Goal: Task Accomplishment & Management: Manage account settings

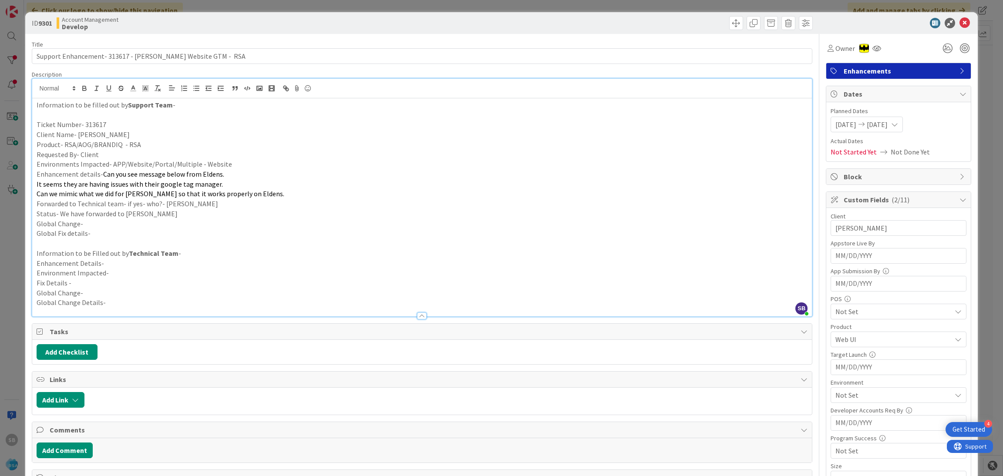
scroll to position [74, 0]
click at [962, 22] on div "ID 9301 Account Management Develop" at bounding box center [501, 23] width 953 height 22
click at [961, 22] on div "ID 9301 Account Management Develop" at bounding box center [501, 23] width 953 height 22
click at [959, 22] on icon at bounding box center [964, 23] width 10 height 10
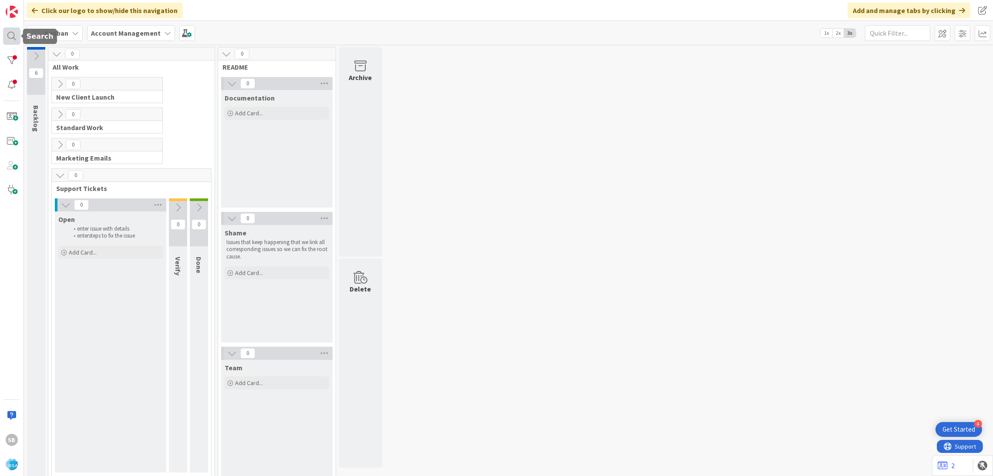
click at [18, 37] on div at bounding box center [11, 35] width 17 height 17
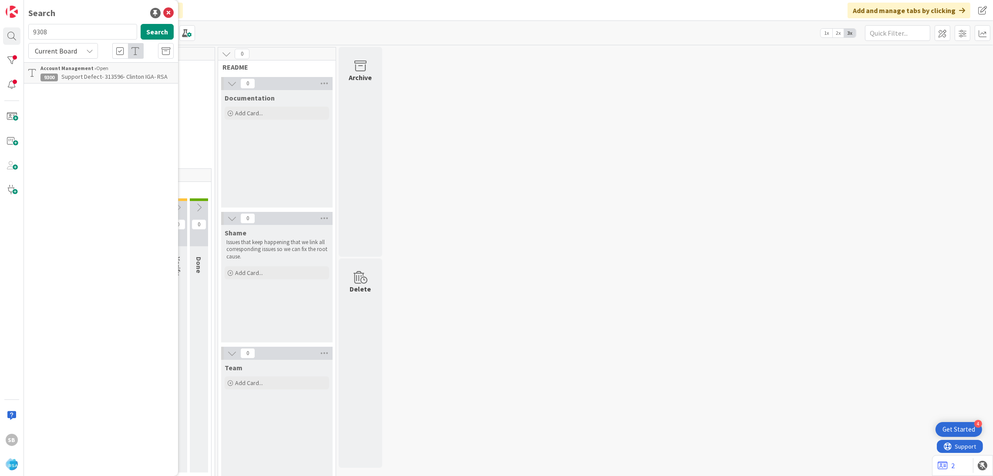
type input "9308"
click at [132, 74] on span "Support Defect- 313899- [PERSON_NAME] Drug- RSA" at bounding box center [104, 81] width 128 height 17
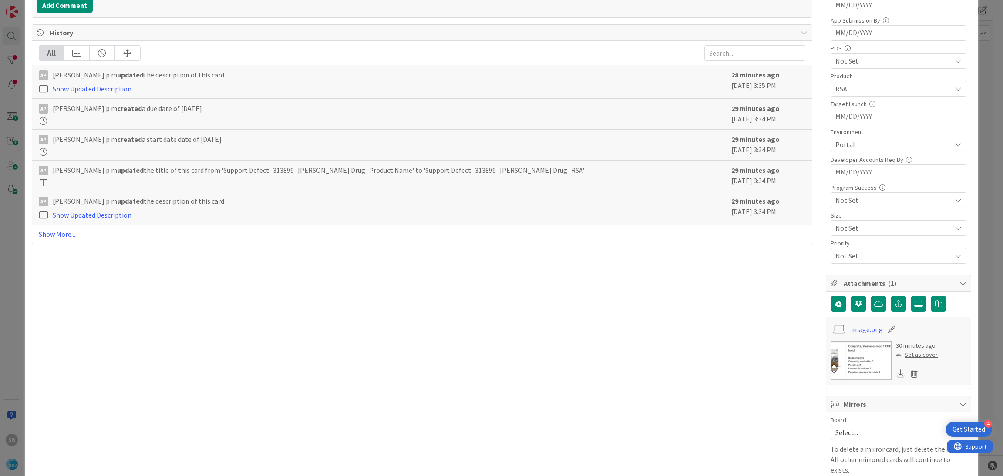
scroll to position [288, 0]
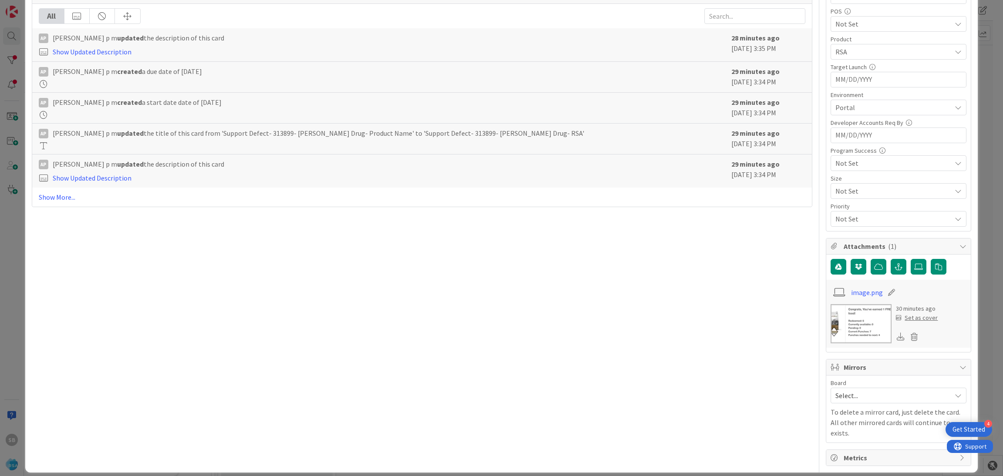
click at [896, 393] on span "Select..." at bounding box center [890, 396] width 111 height 12
click at [860, 459] on span "Software Development" at bounding box center [904, 452] width 115 height 13
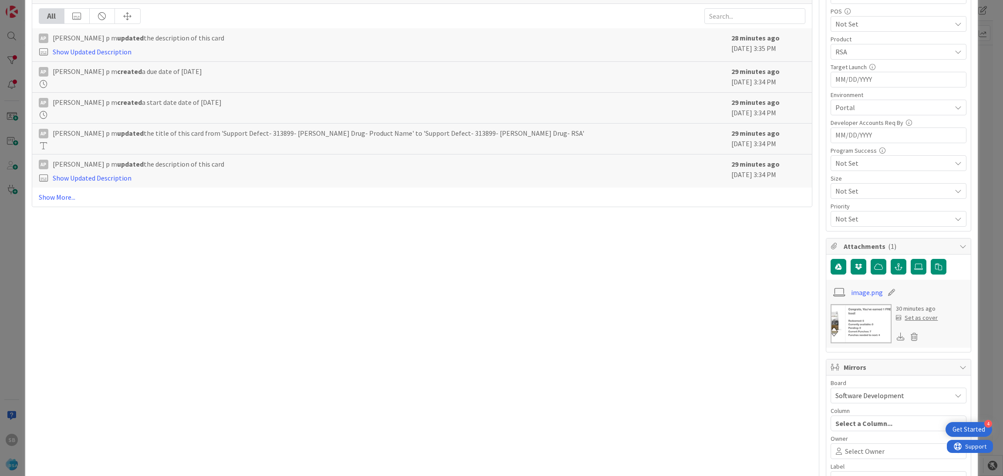
click at [849, 447] on div "Select Owner" at bounding box center [898, 452] width 136 height 16
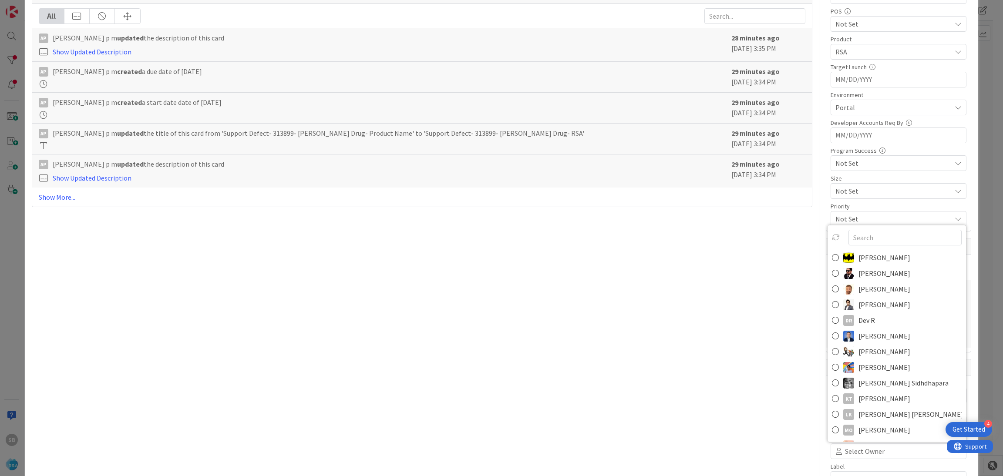
scroll to position [293, 0]
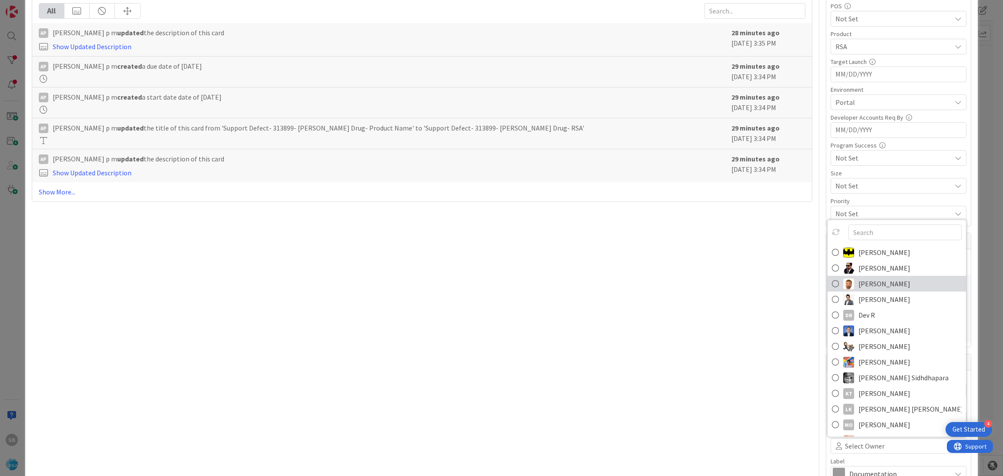
click at [861, 289] on span "[PERSON_NAME]" at bounding box center [884, 283] width 52 height 13
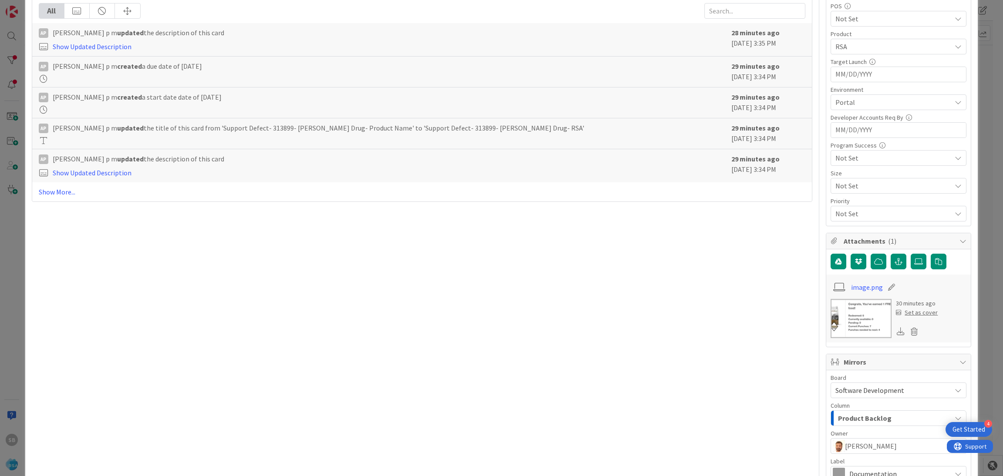
scroll to position [391, 0]
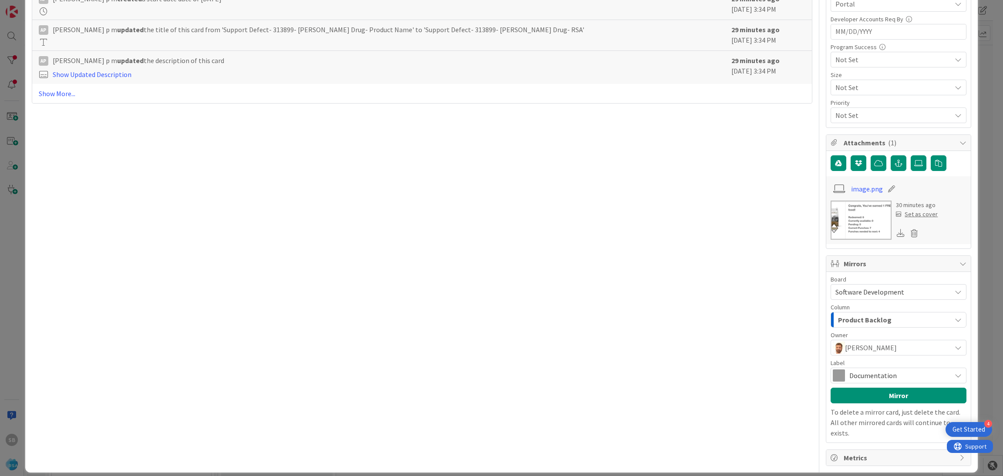
click at [881, 376] on span "Documentation" at bounding box center [897, 376] width 97 height 12
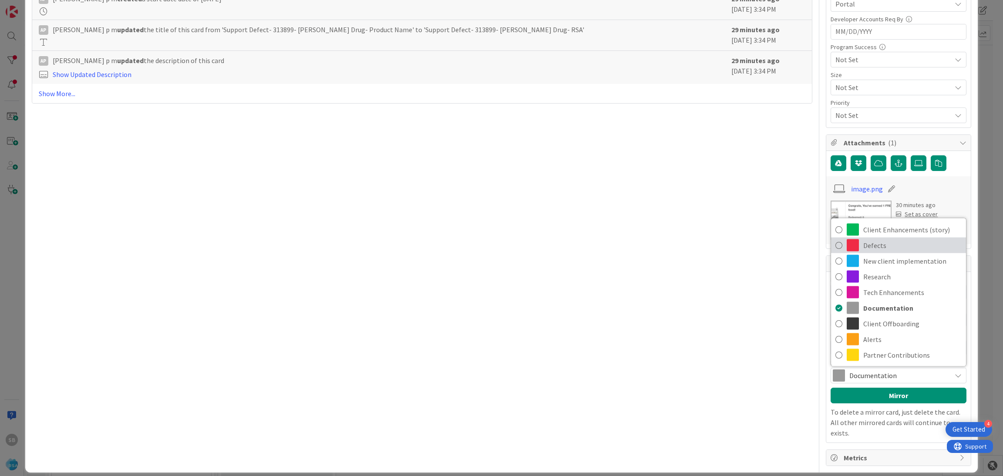
click at [863, 242] on span "Defects" at bounding box center [912, 245] width 98 height 13
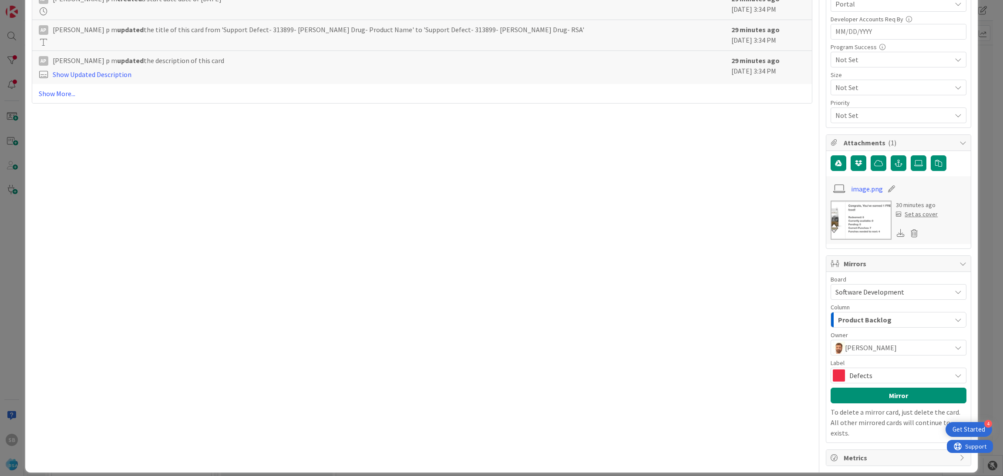
click at [871, 389] on div "Board Software Development Account Management Software Development Column Produ…" at bounding box center [898, 357] width 136 height 162
click at [858, 403] on button "Mirror" at bounding box center [898, 396] width 136 height 16
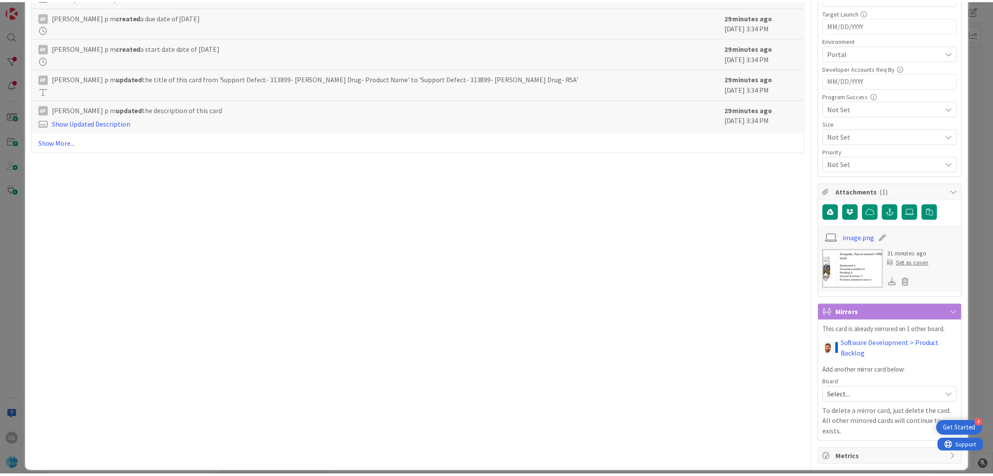
scroll to position [0, 0]
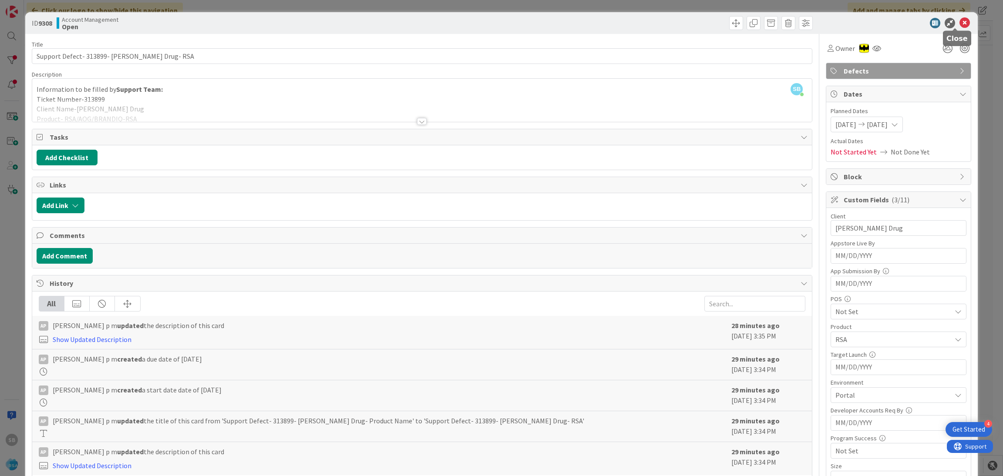
click at [959, 18] on icon at bounding box center [964, 23] width 10 height 10
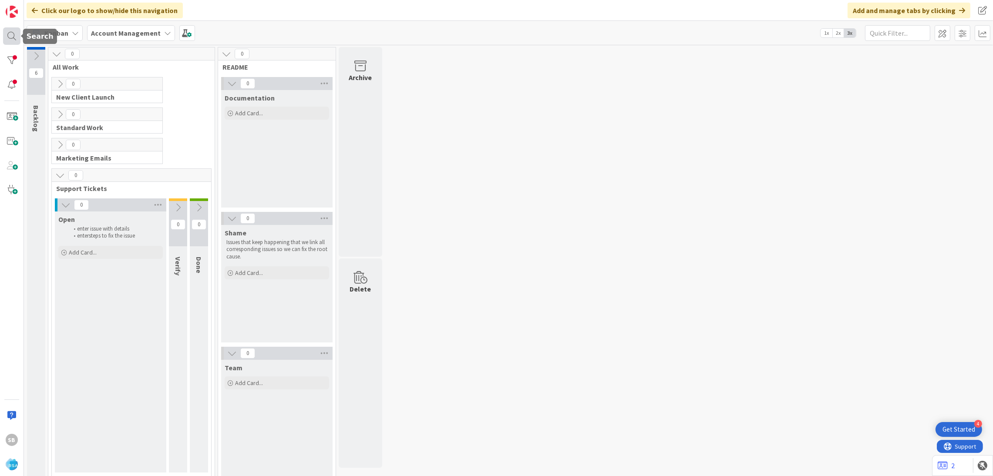
click at [7, 42] on div at bounding box center [11, 35] width 17 height 17
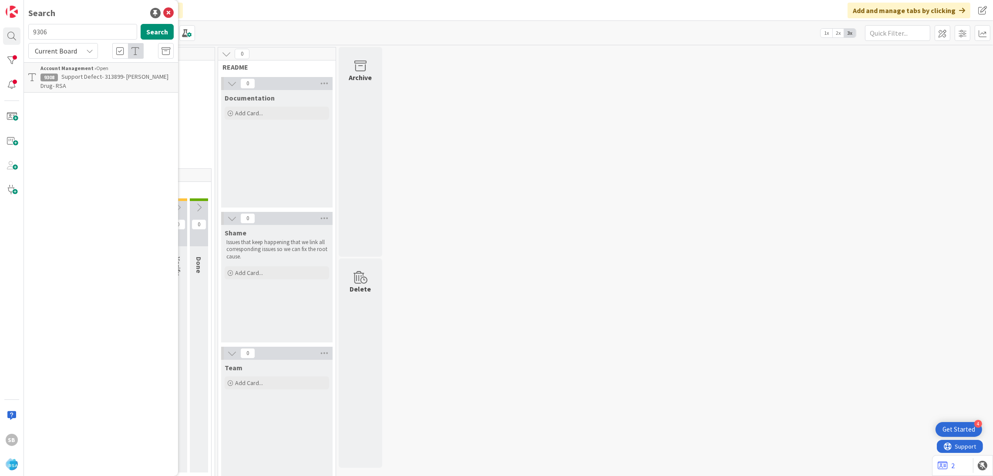
type input "9306"
click at [110, 84] on p "Support Enhancement- 313893- [PERSON_NAME] - RSA" at bounding box center [106, 81] width 133 height 18
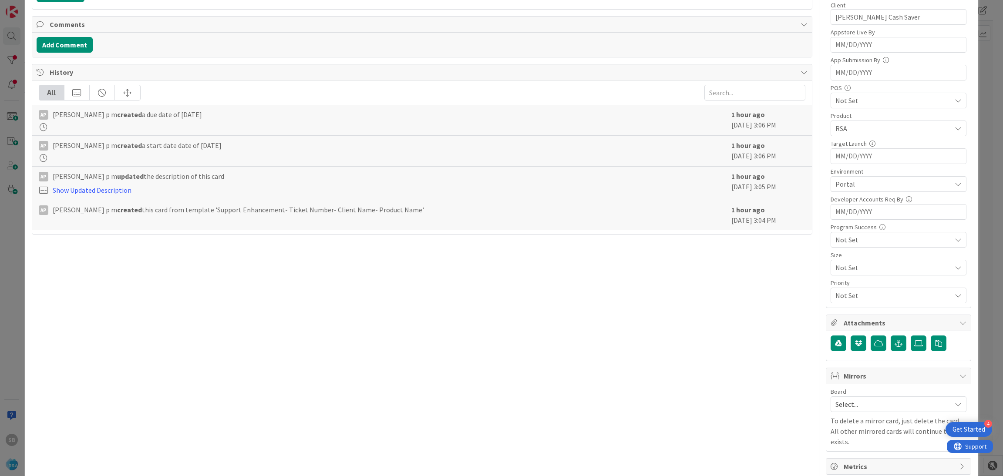
scroll to position [220, 0]
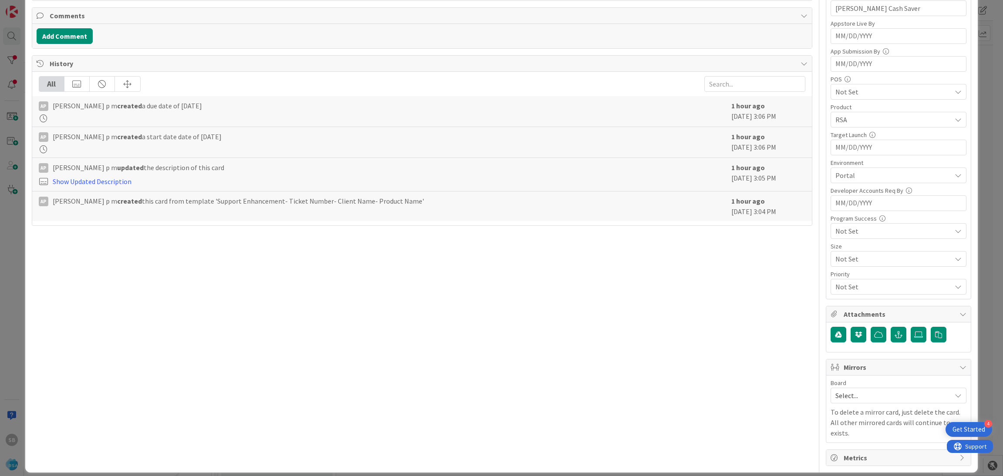
click at [900, 392] on span "Select..." at bounding box center [890, 396] width 111 height 12
click at [868, 449] on span "Software Development" at bounding box center [904, 452] width 115 height 13
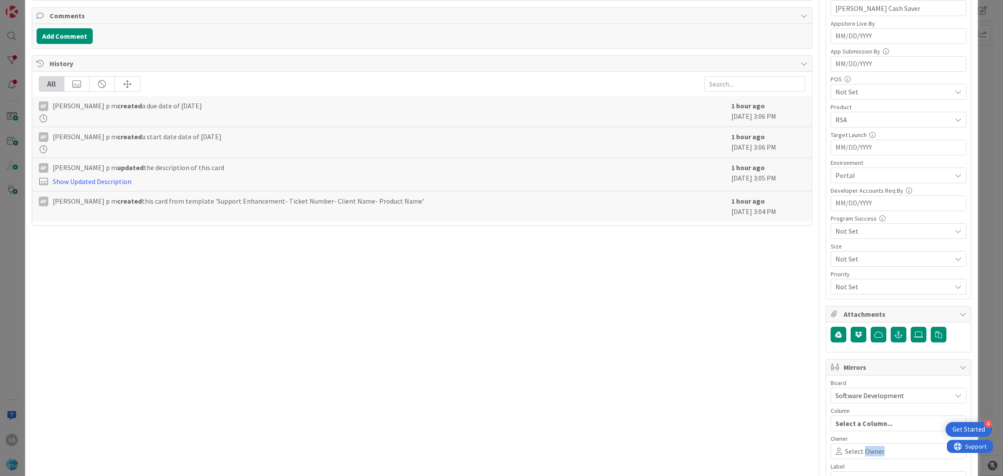
click at [868, 449] on span "Select Owner" at bounding box center [865, 451] width 40 height 10
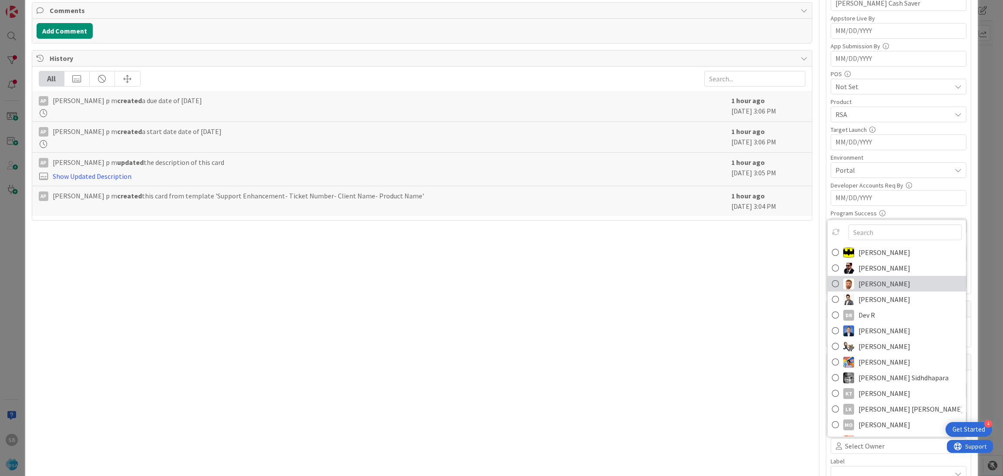
click at [866, 289] on span "[PERSON_NAME]" at bounding box center [884, 283] width 52 height 13
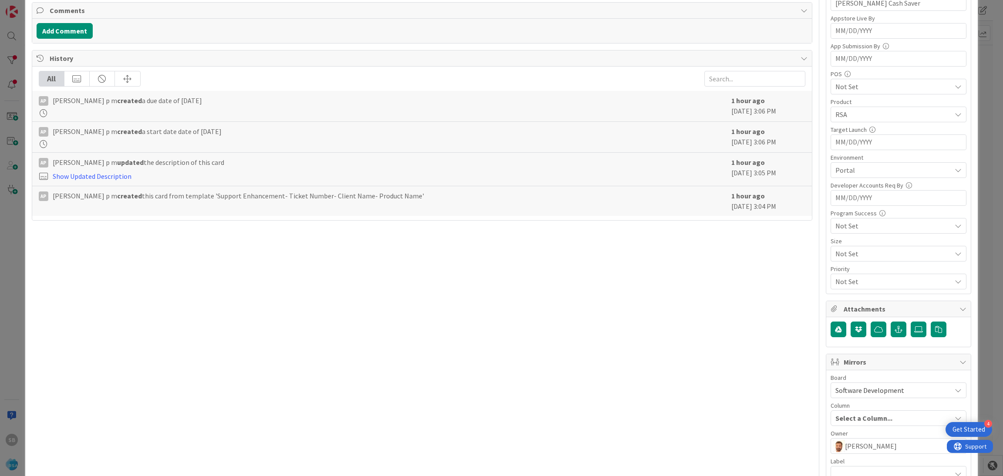
scroll to position [323, 0]
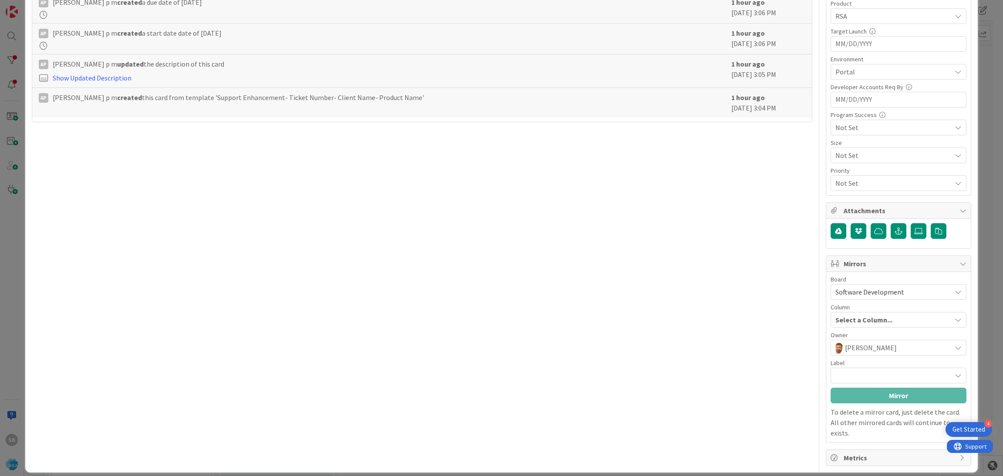
click at [877, 373] on div at bounding box center [898, 376] width 136 height 16
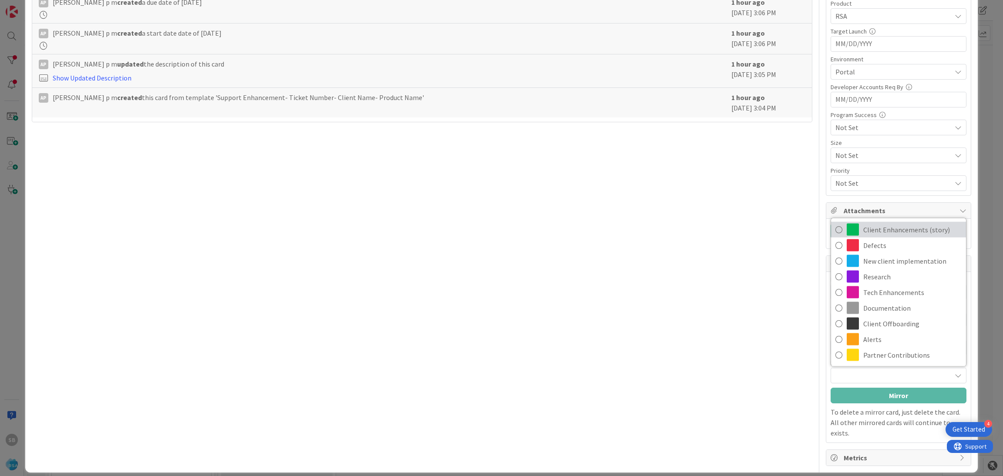
click at [867, 235] on span "Client Enhancements (story)" at bounding box center [912, 229] width 98 height 13
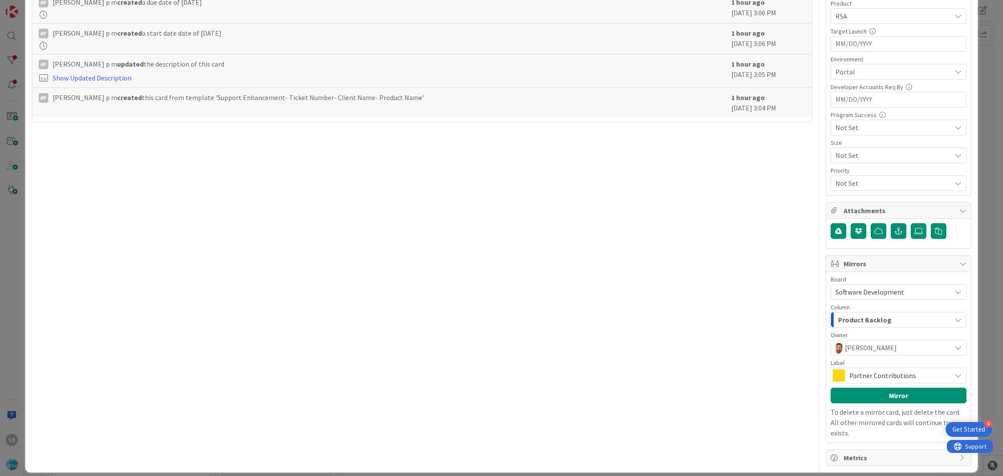
click at [873, 372] on span "Partner Contributions" at bounding box center [897, 376] width 97 height 12
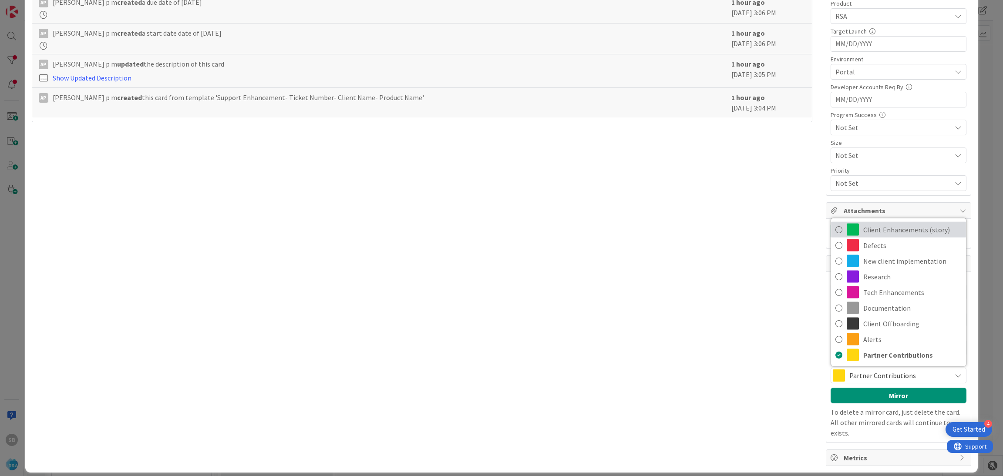
click at [879, 228] on span "Client Enhancements (story)" at bounding box center [912, 229] width 98 height 13
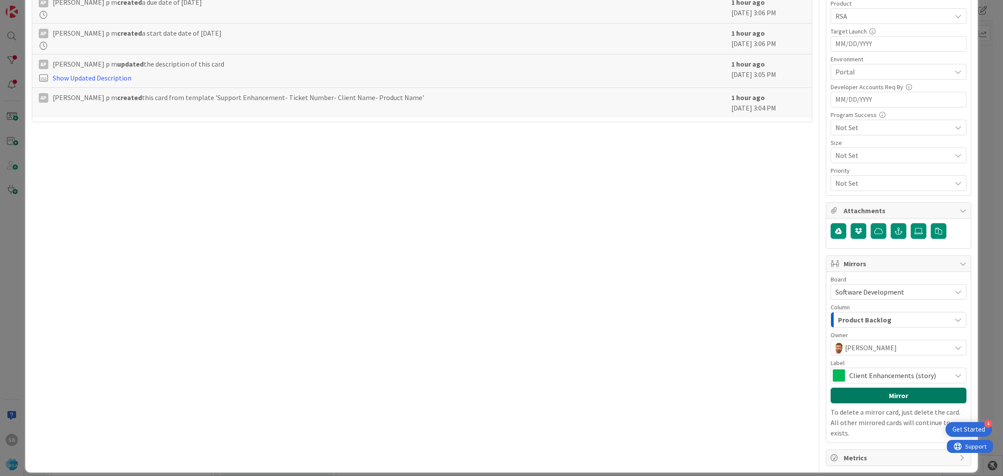
click at [871, 399] on button "Mirror" at bounding box center [898, 396] width 136 height 16
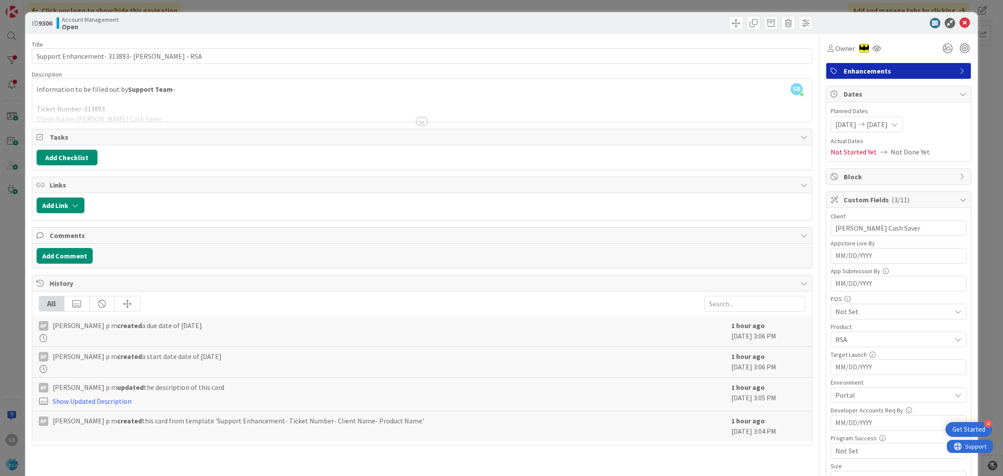
click at [945, 10] on div "ID 9306 Account Management Open Title 42 / 128 Support Enhancement- 313893- [PE…" at bounding box center [501, 238] width 1003 height 476
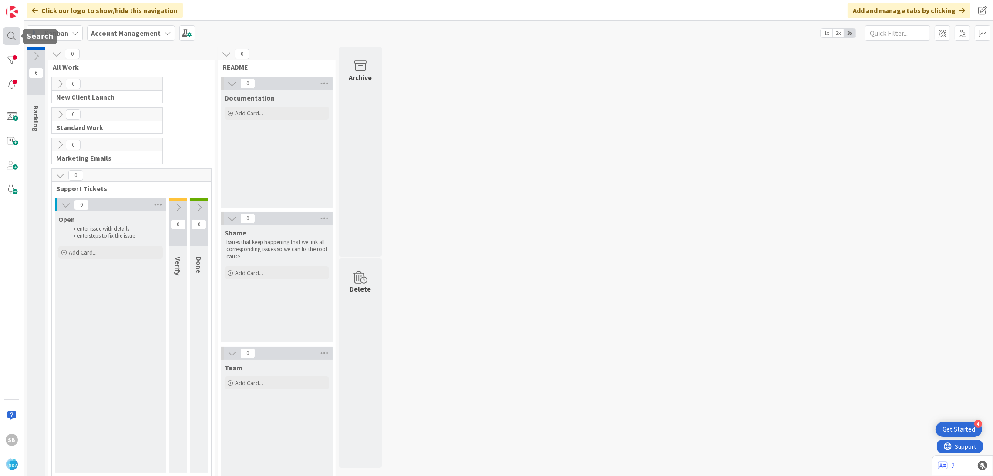
click at [10, 37] on div at bounding box center [11, 35] width 17 height 17
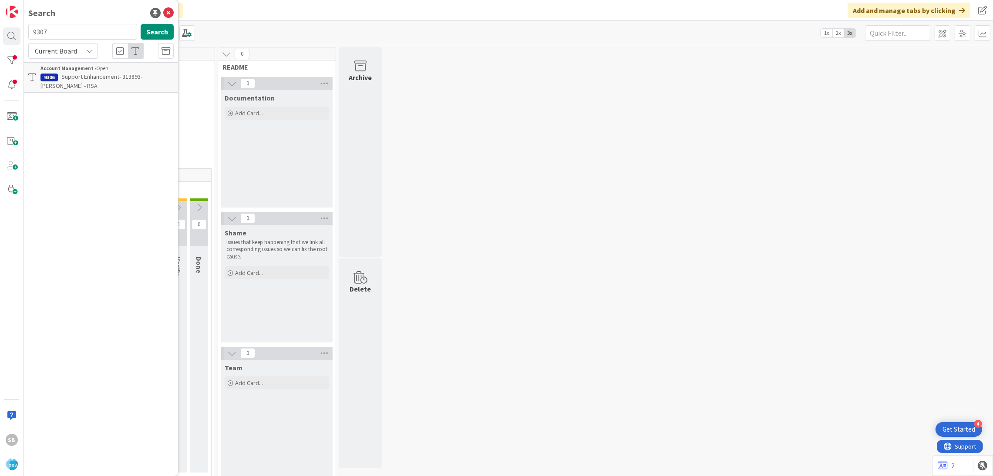
type input "9307"
click at [72, 65] on b "Account Management ›" at bounding box center [68, 68] width 56 height 7
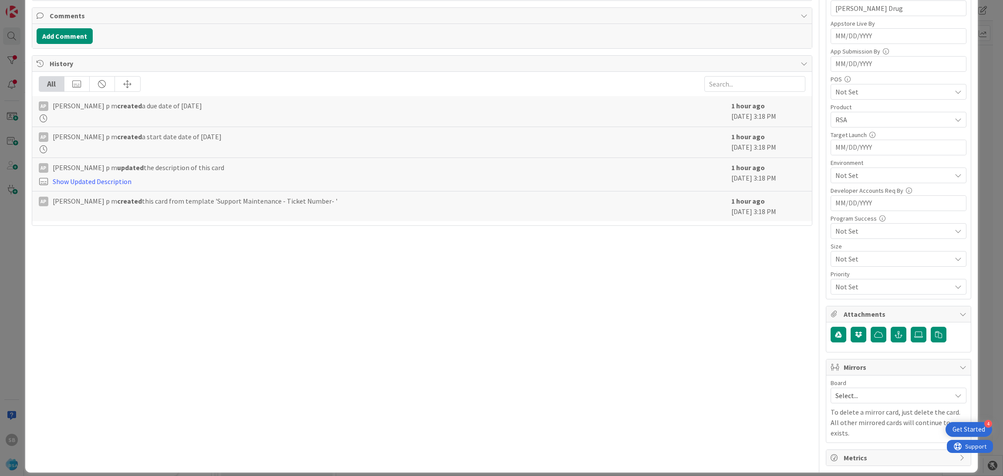
click at [890, 407] on div "Board Select... To delete a mirror card, just delete the card. All other mirror…" at bounding box center [898, 409] width 136 height 58
click at [853, 394] on span "Select..." at bounding box center [890, 396] width 111 height 12
click at [847, 450] on span "Software Development" at bounding box center [904, 452] width 115 height 13
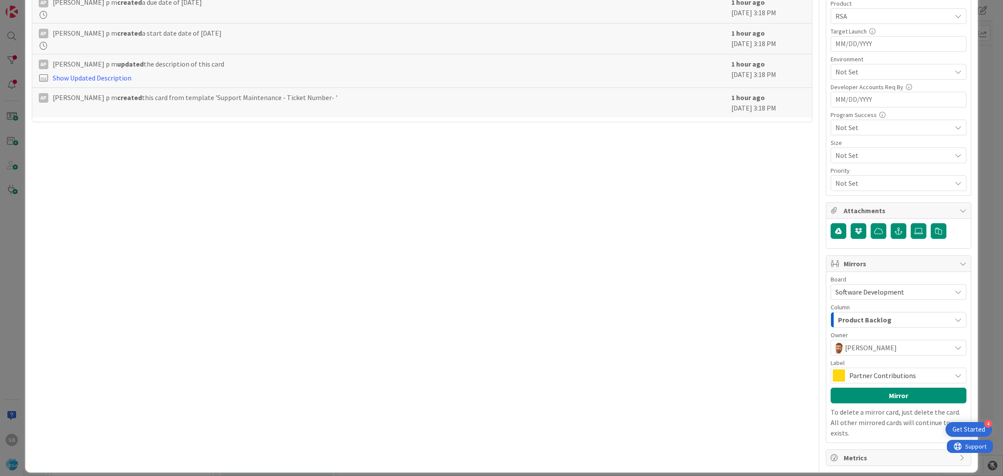
click at [859, 363] on div "Label" at bounding box center [898, 363] width 136 height 6
click at [849, 372] on span "Partner Contributions" at bounding box center [897, 376] width 97 height 12
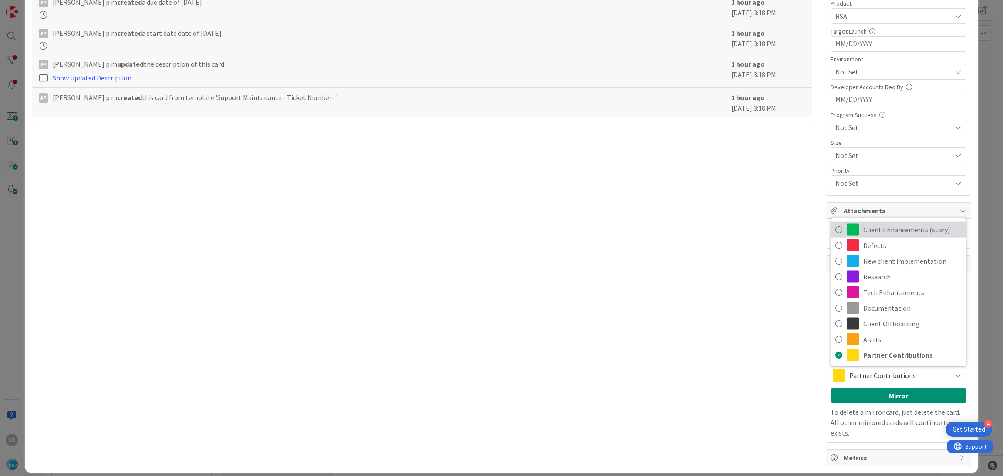
click at [873, 225] on span "Client Enhancements (story)" at bounding box center [912, 229] width 98 height 13
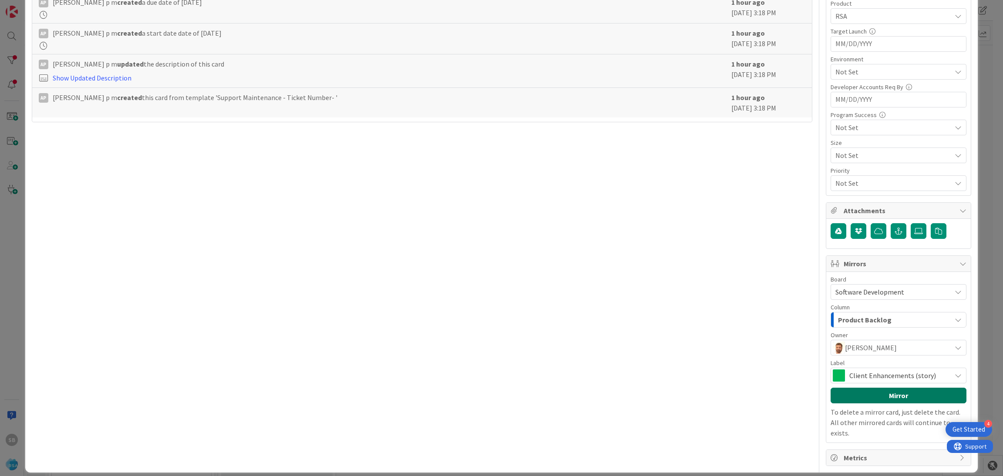
click at [869, 395] on button "Mirror" at bounding box center [898, 396] width 136 height 16
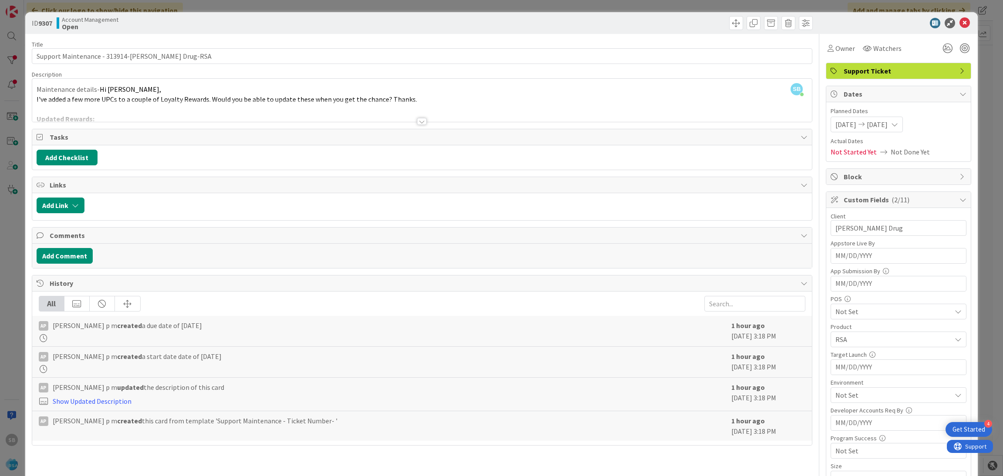
click at [959, 22] on icon at bounding box center [964, 23] width 10 height 10
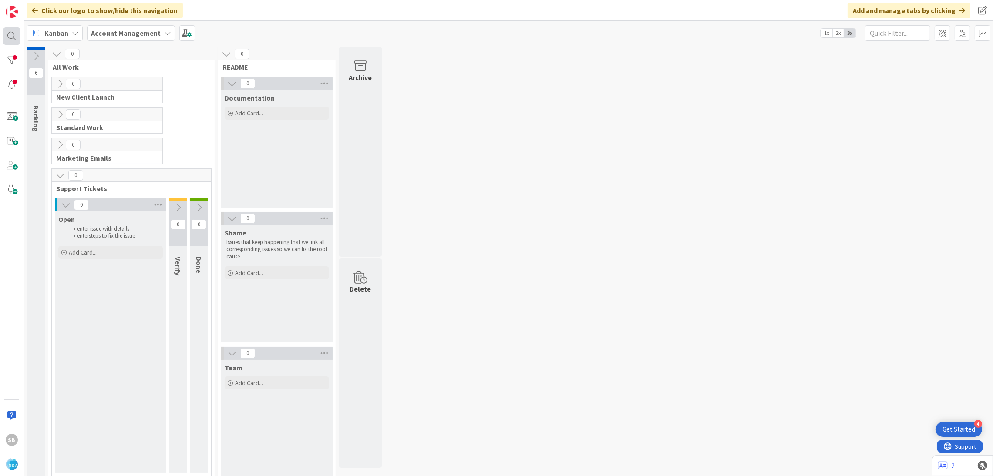
click at [3, 32] on div at bounding box center [11, 35] width 17 height 17
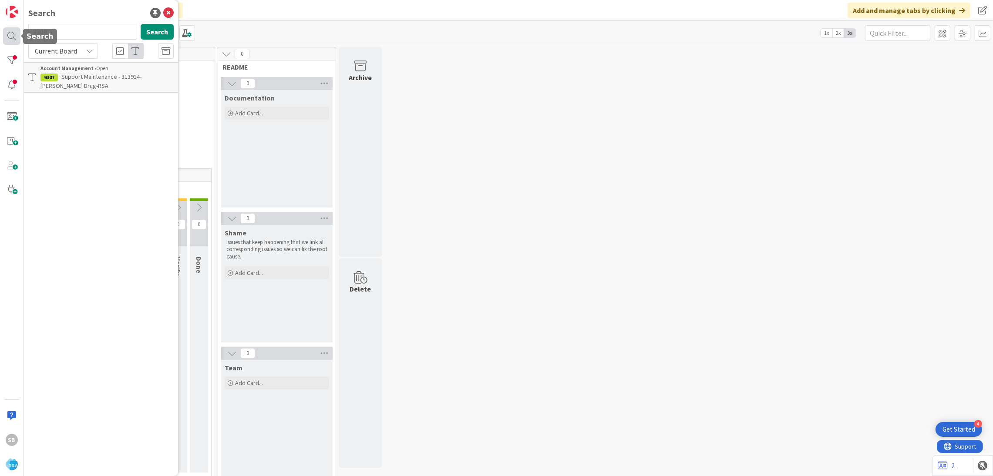
type input "9309"
click at [56, 67] on b "Account Management ›" at bounding box center [68, 68] width 56 height 7
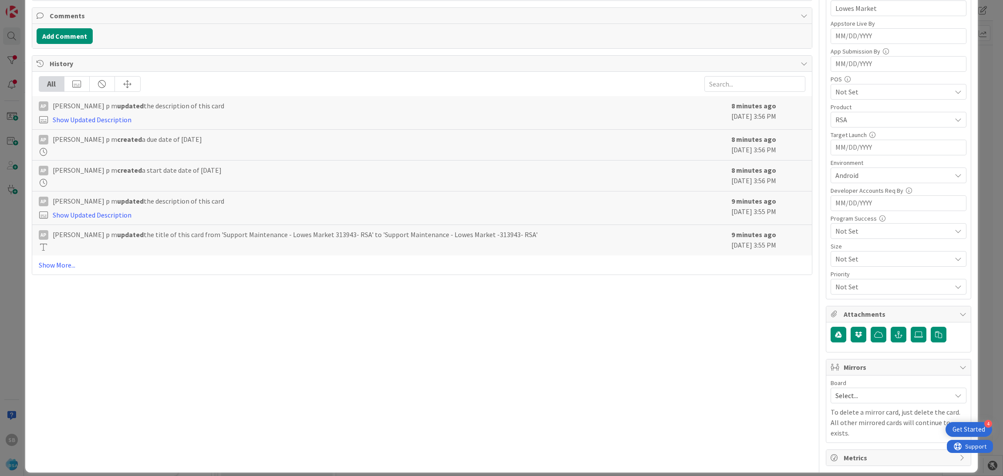
click at [853, 390] on div "Select..." at bounding box center [898, 396] width 136 height 16
click at [836, 447] on link "Software Development" at bounding box center [898, 452] width 135 height 16
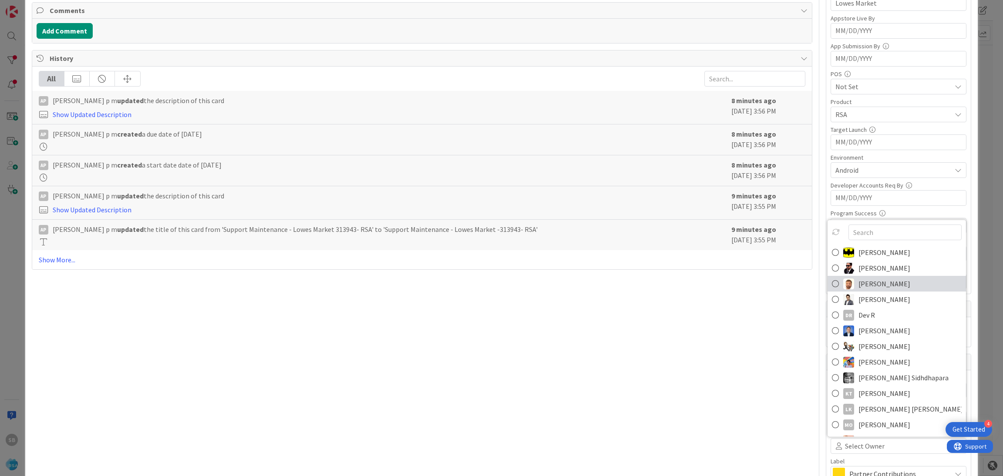
click at [843, 287] on img at bounding box center [848, 283] width 11 height 11
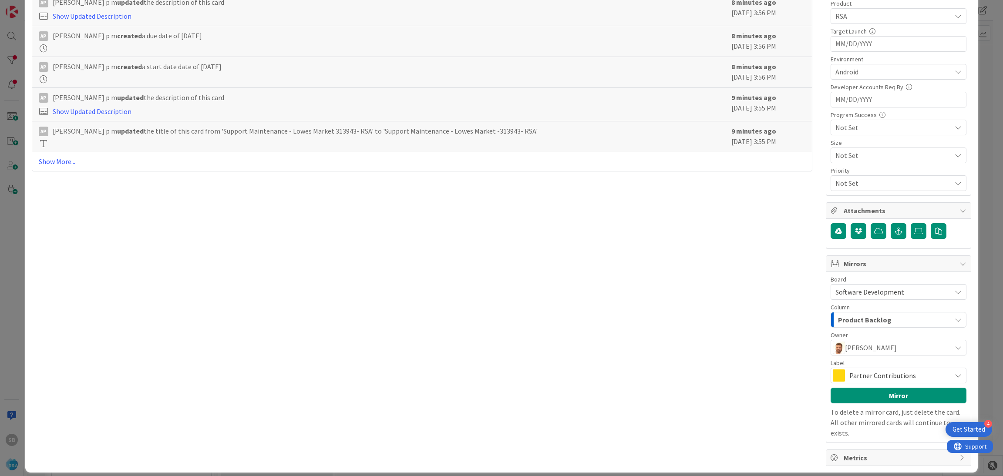
click at [915, 375] on span "Partner Contributions" at bounding box center [897, 376] width 97 height 12
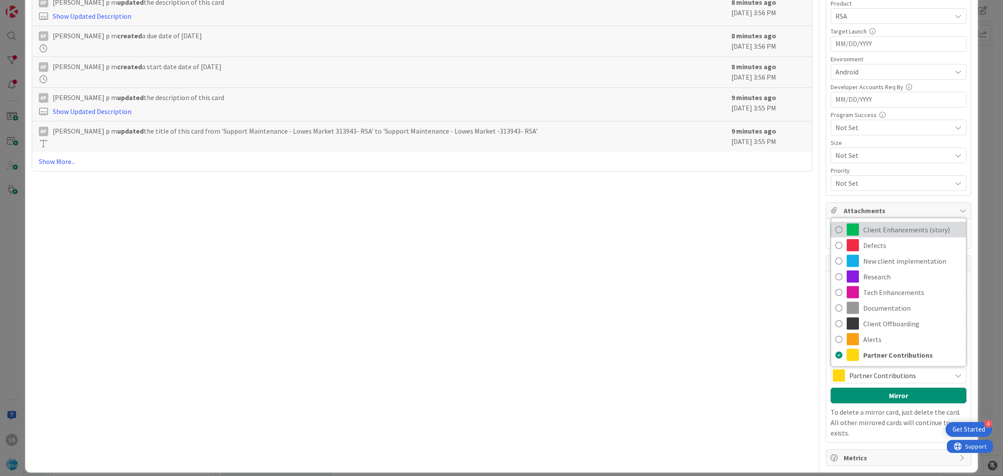
click at [891, 230] on span "Client Enhancements (story)" at bounding box center [912, 229] width 98 height 13
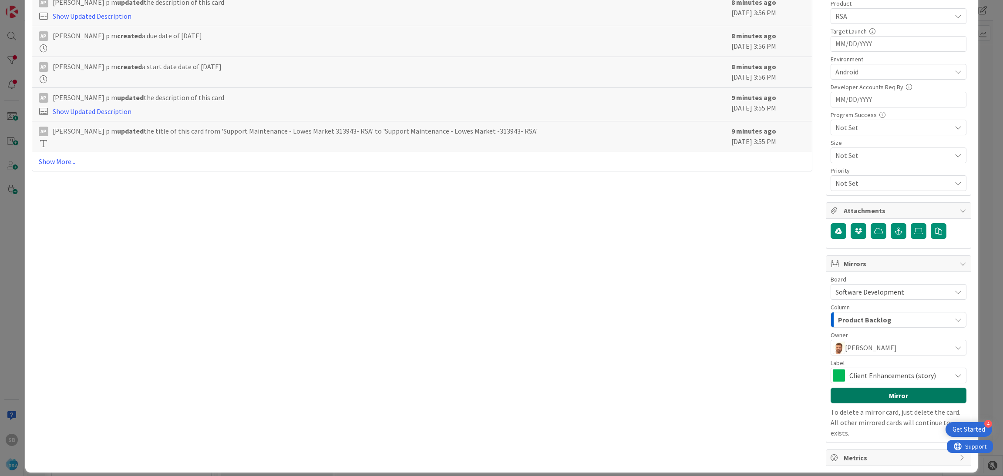
click at [879, 398] on button "Mirror" at bounding box center [898, 396] width 136 height 16
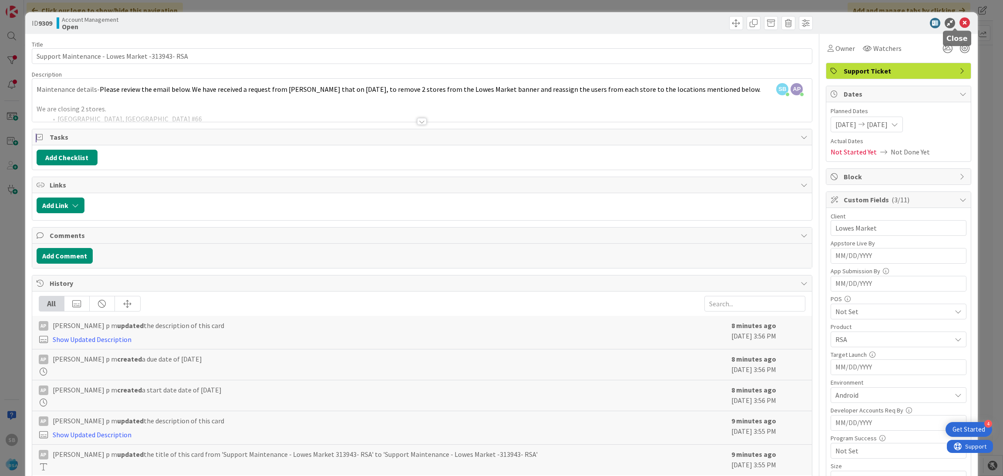
click at [959, 24] on icon at bounding box center [964, 23] width 10 height 10
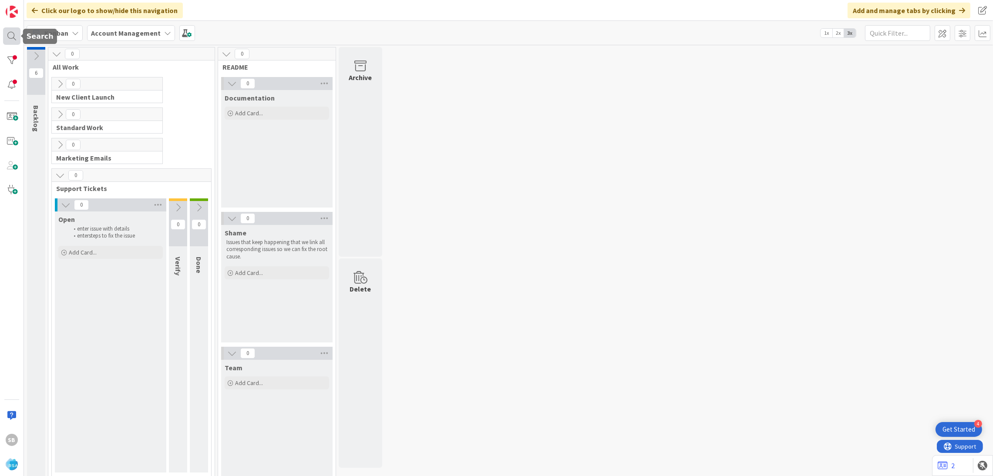
click at [14, 39] on div at bounding box center [11, 35] width 17 height 17
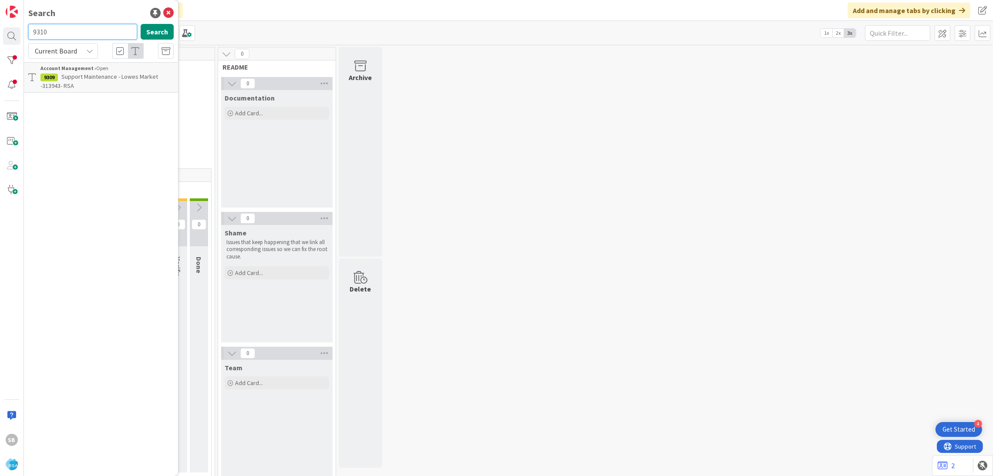
type input "9310"
click at [94, 86] on p "Support Maintenance - 313922- [PERSON_NAME] Food Giant-RSA" at bounding box center [106, 81] width 133 height 18
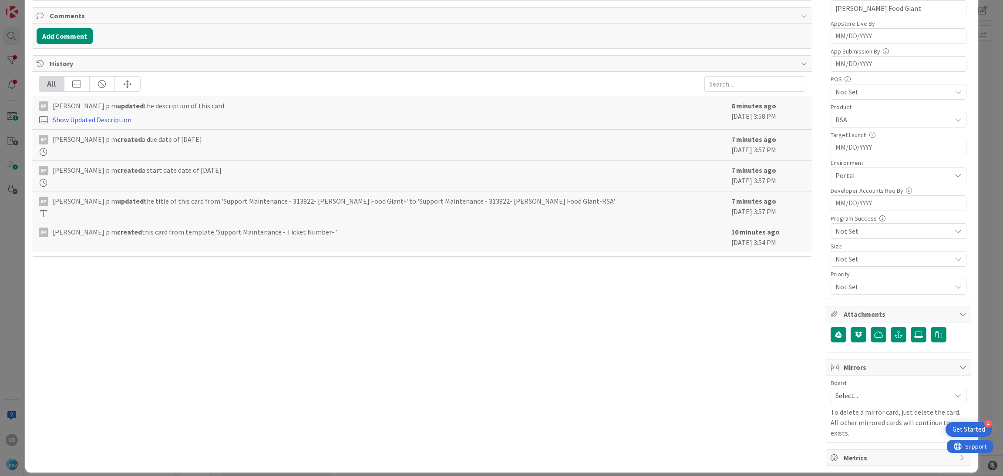
click at [882, 400] on span "Select..." at bounding box center [890, 396] width 111 height 12
click at [867, 447] on span "Software Development" at bounding box center [904, 452] width 115 height 13
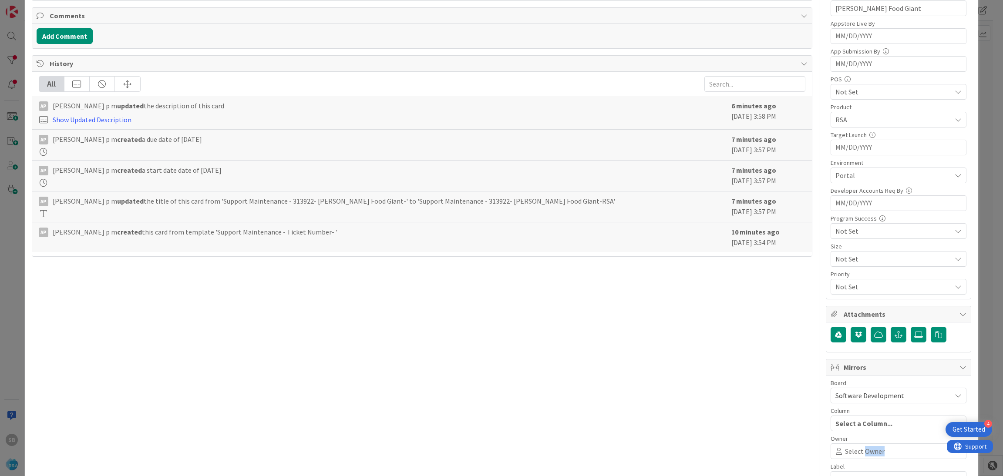
click at [867, 447] on span "Select Owner" at bounding box center [865, 451] width 40 height 10
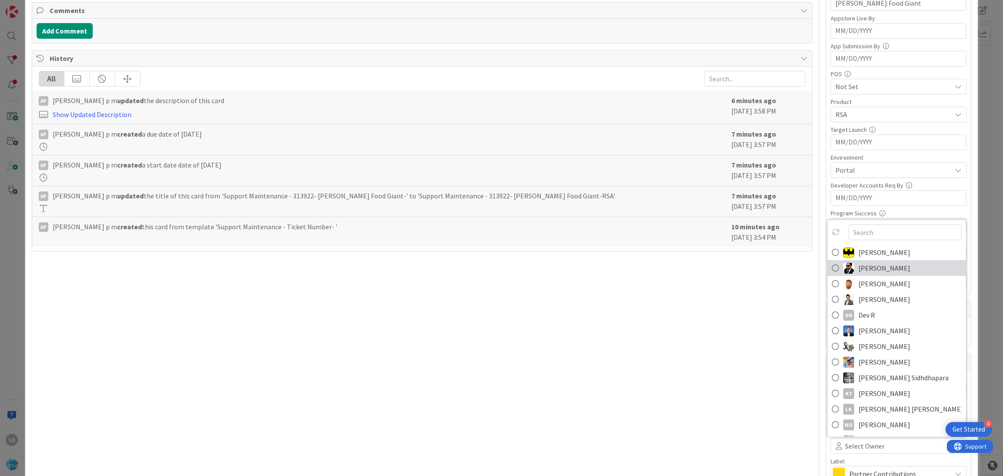
click at [869, 269] on span "[PERSON_NAME]" at bounding box center [884, 268] width 52 height 13
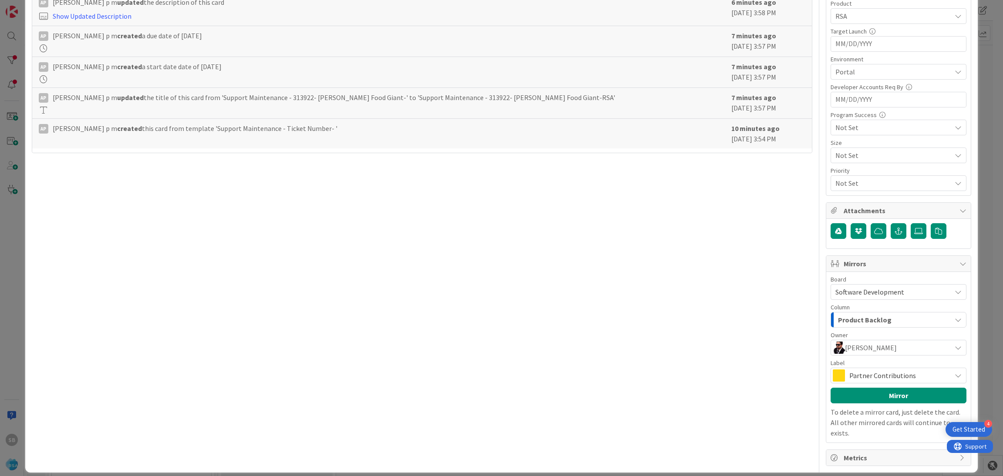
click at [877, 374] on span "Partner Contributions" at bounding box center [897, 376] width 97 height 12
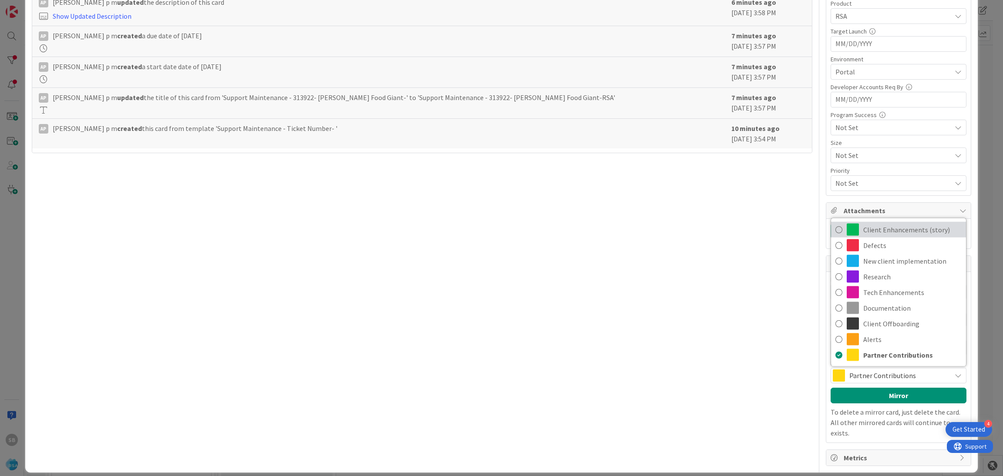
click at [892, 232] on span "Client Enhancements (story)" at bounding box center [912, 229] width 98 height 13
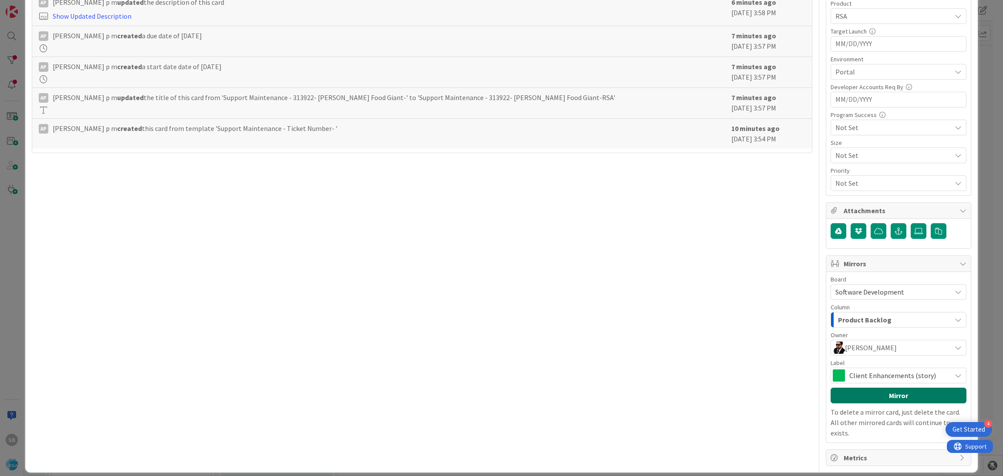
click at [874, 392] on button "Mirror" at bounding box center [898, 396] width 136 height 16
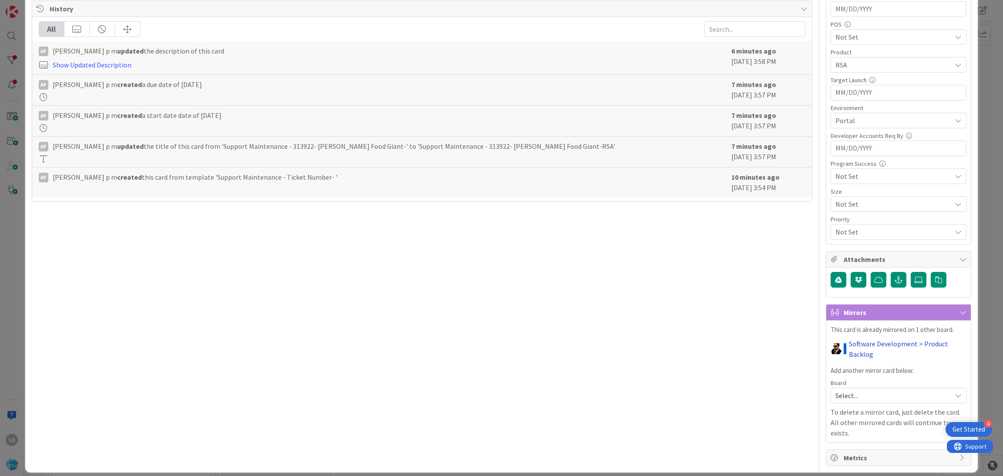
click at [849, 360] on link "Software Development > Product Backlog" at bounding box center [908, 349] width 118 height 21
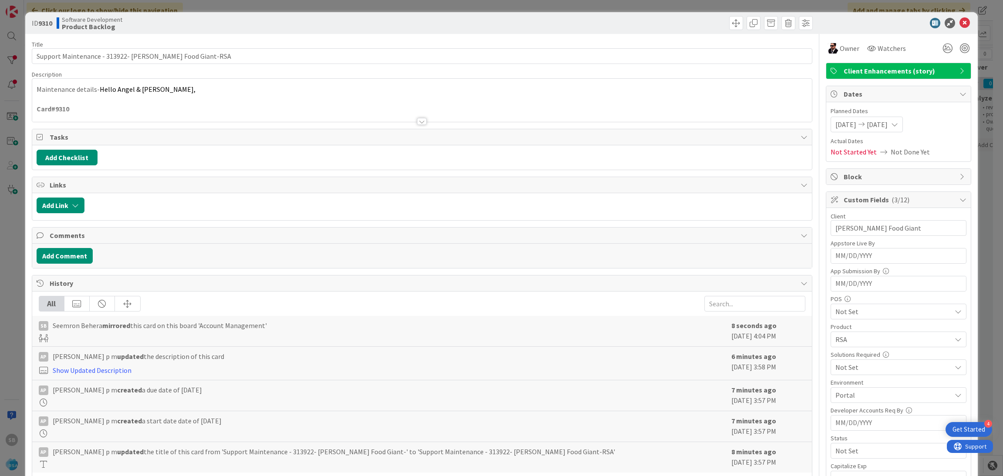
click at [921, 69] on span "Client Enhancements (story)" at bounding box center [899, 71] width 111 height 10
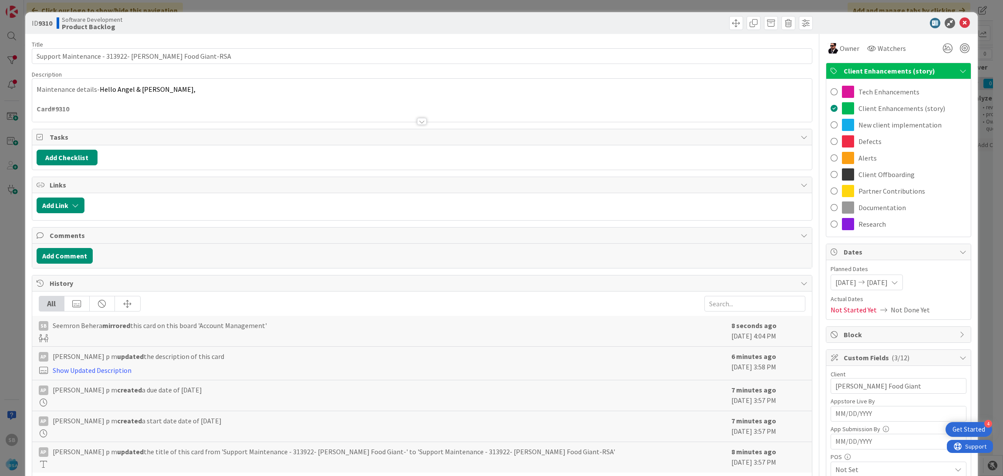
click at [899, 73] on span "Client Enhancements (story)" at bounding box center [899, 71] width 111 height 10
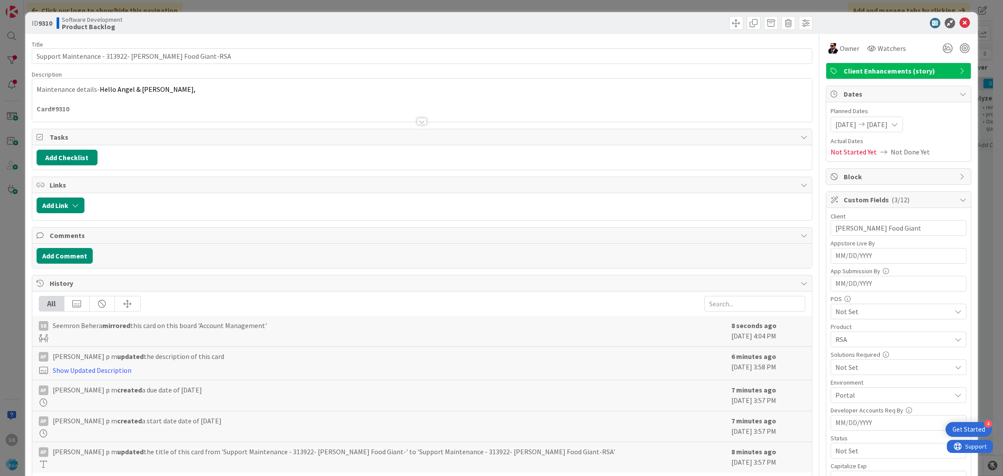
click at [899, 73] on span "Client Enhancements (story)" at bounding box center [899, 71] width 111 height 10
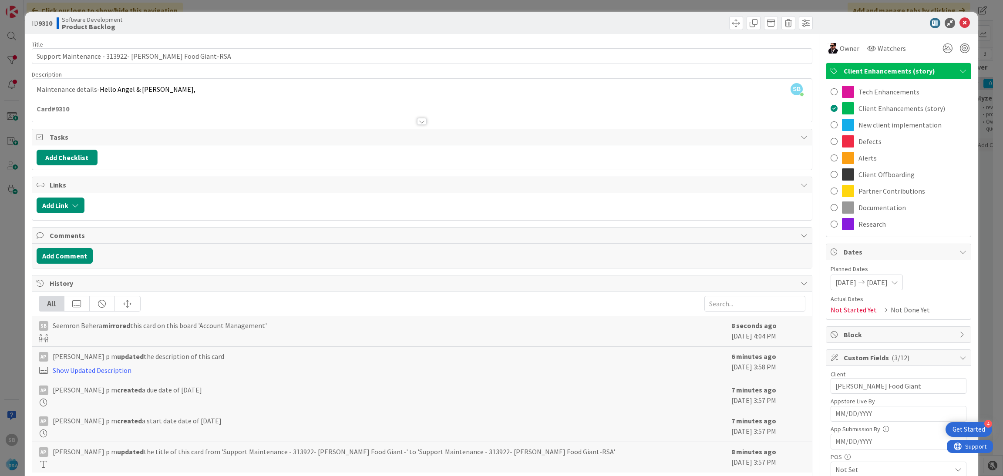
click at [899, 74] on span "Client Enhancements (story)" at bounding box center [899, 71] width 111 height 10
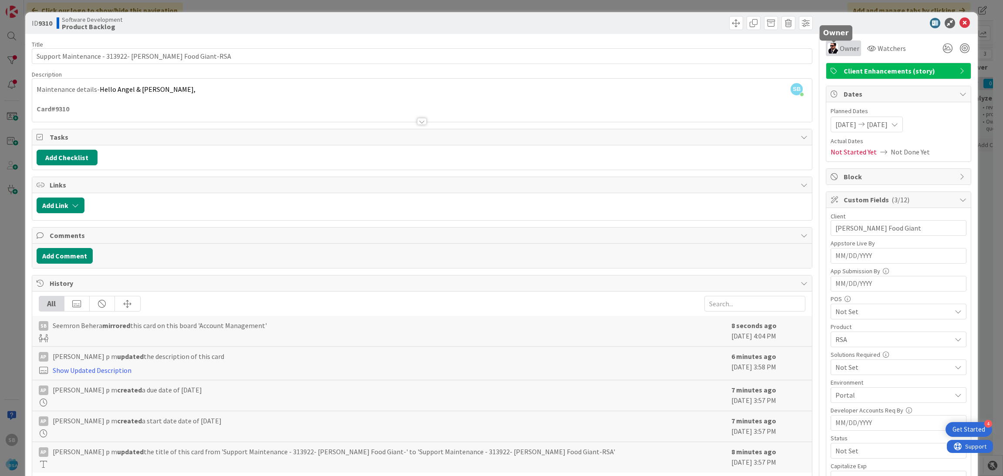
click at [840, 47] on span "Owner" at bounding box center [850, 48] width 20 height 10
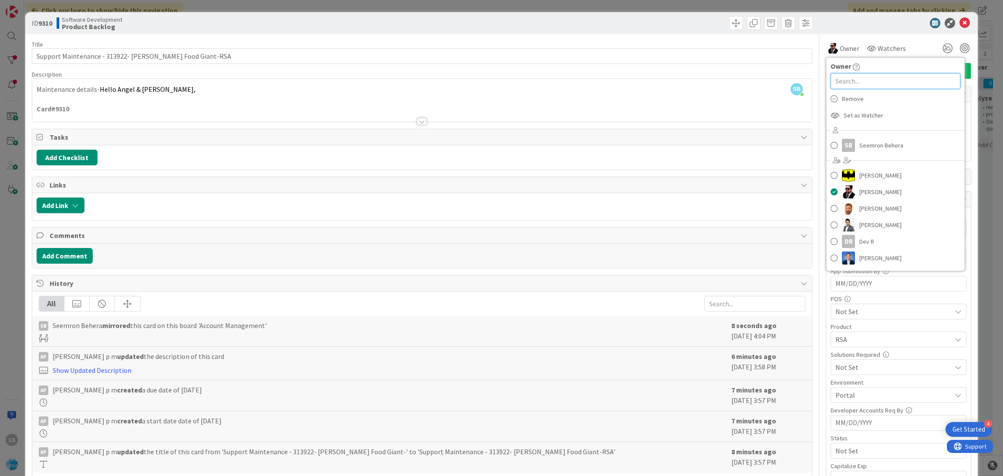
click at [853, 82] on input "text" at bounding box center [895, 81] width 130 height 16
type input "ke"
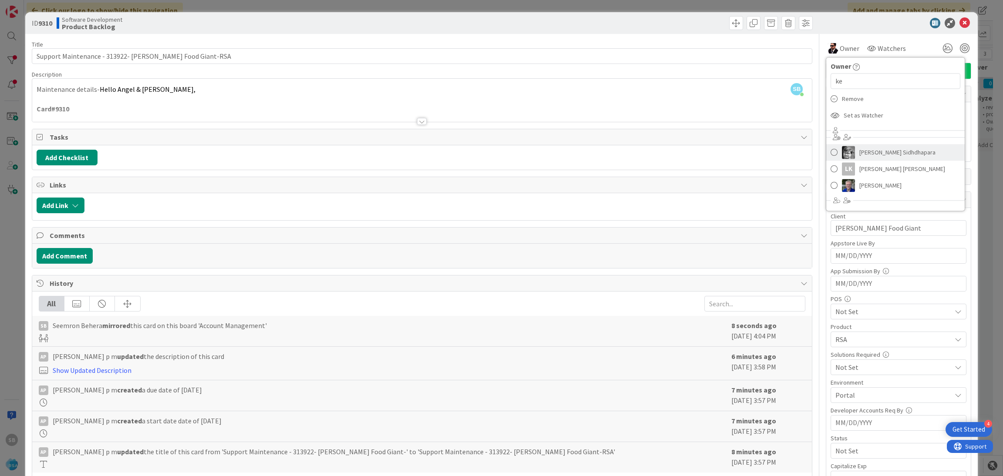
click at [868, 153] on span "[PERSON_NAME] Sidhdhapara" at bounding box center [897, 152] width 76 height 13
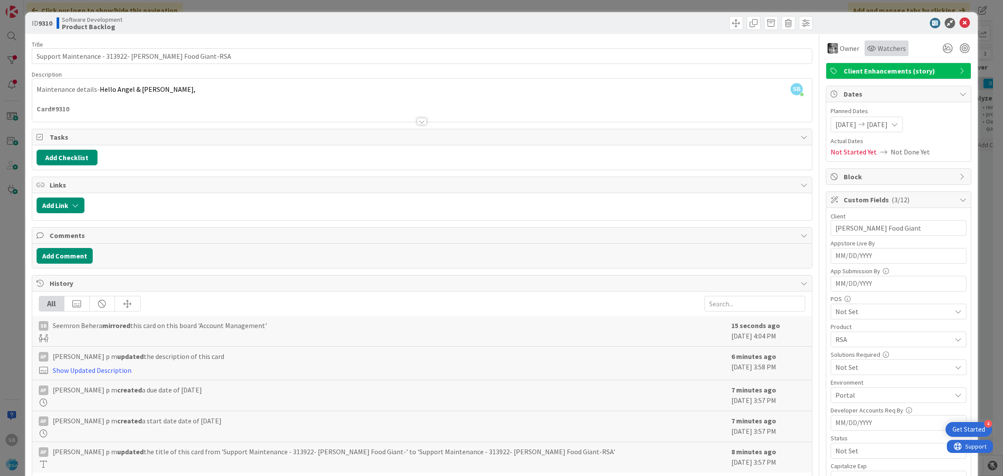
click at [877, 40] on div "Watchers" at bounding box center [886, 48] width 44 height 16
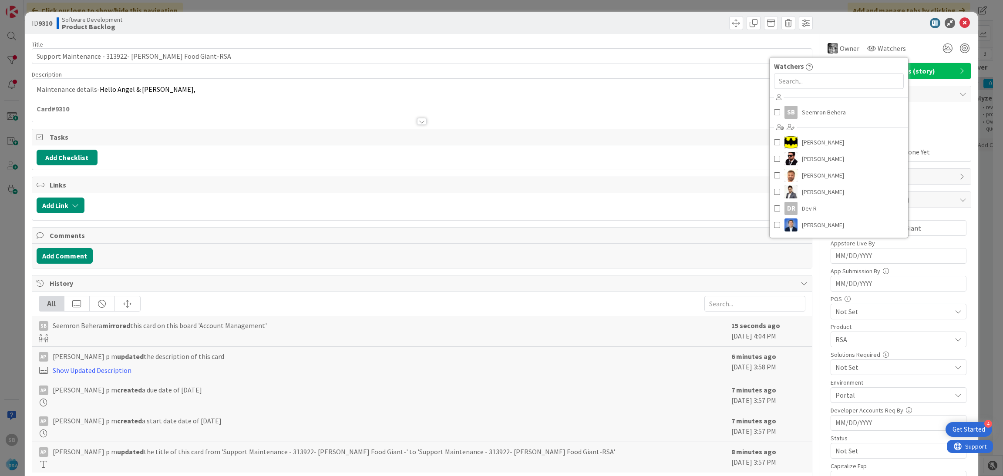
click at [861, 71] on div "Watchers" at bounding box center [839, 66] width 138 height 10
click at [851, 86] on input "text" at bounding box center [839, 81] width 130 height 16
type input "an"
click at [825, 121] on span "[PERSON_NAME]" at bounding box center [823, 119] width 42 height 13
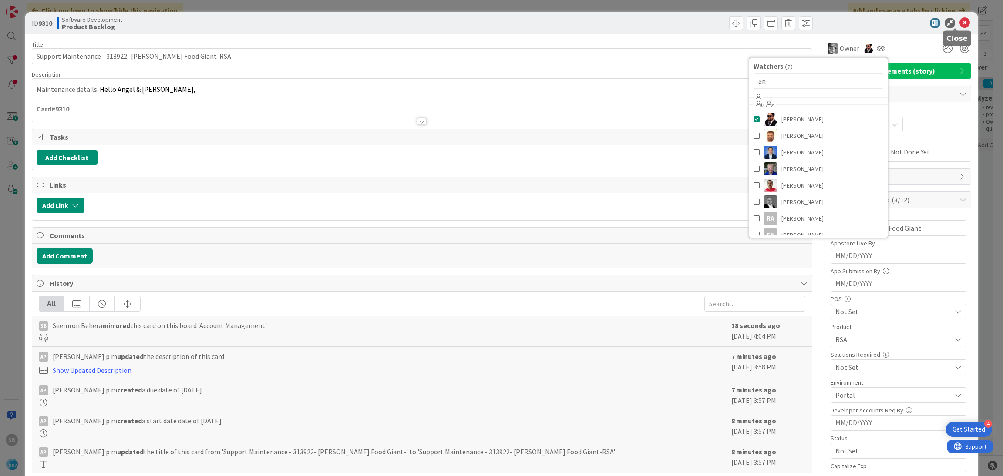
click at [959, 22] on icon at bounding box center [964, 23] width 10 height 10
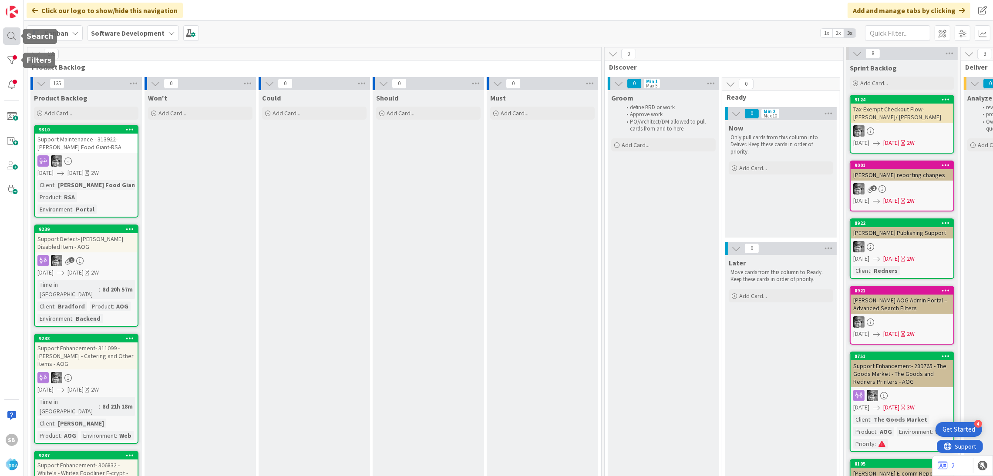
click at [15, 37] on div at bounding box center [11, 35] width 17 height 17
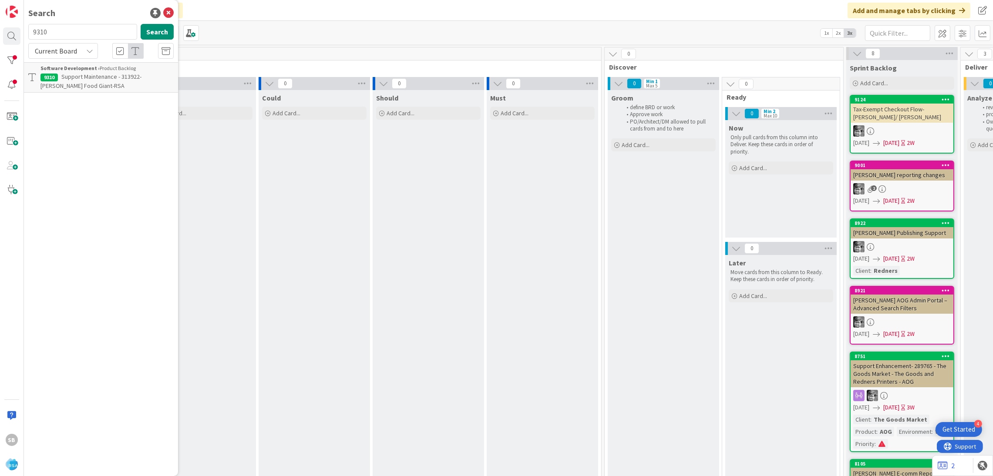
click at [67, 79] on span "Support Maintenance - 313922- [PERSON_NAME] Food Giant-RSA" at bounding box center [90, 81] width 101 height 17
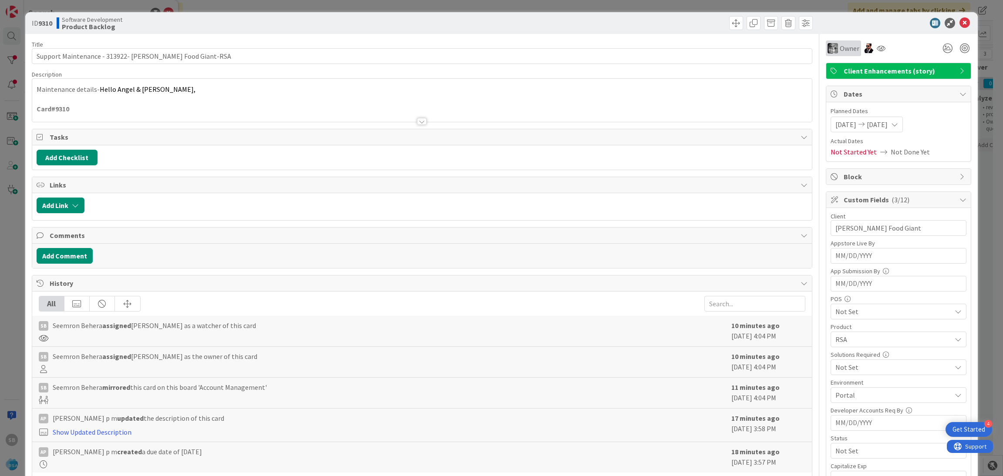
click at [829, 46] on div "Owner" at bounding box center [843, 48] width 32 height 10
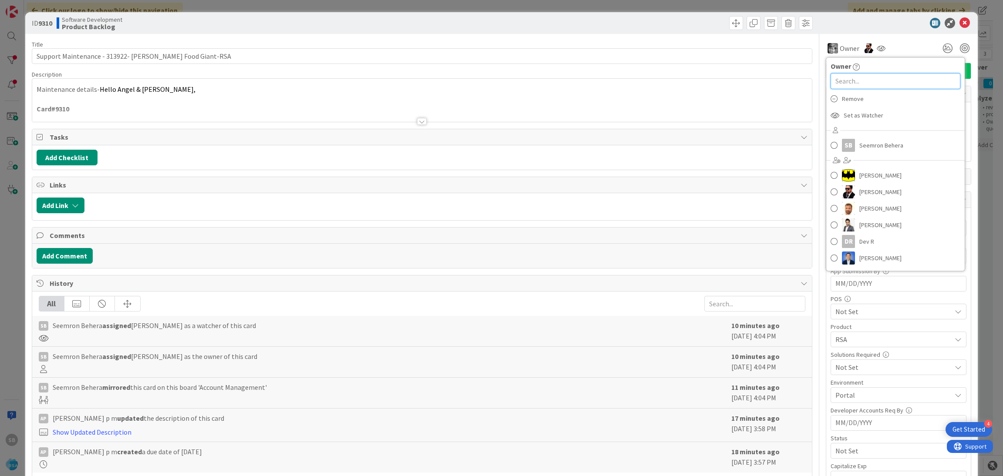
click at [861, 81] on input "text" at bounding box center [895, 81] width 130 height 16
type input "ja"
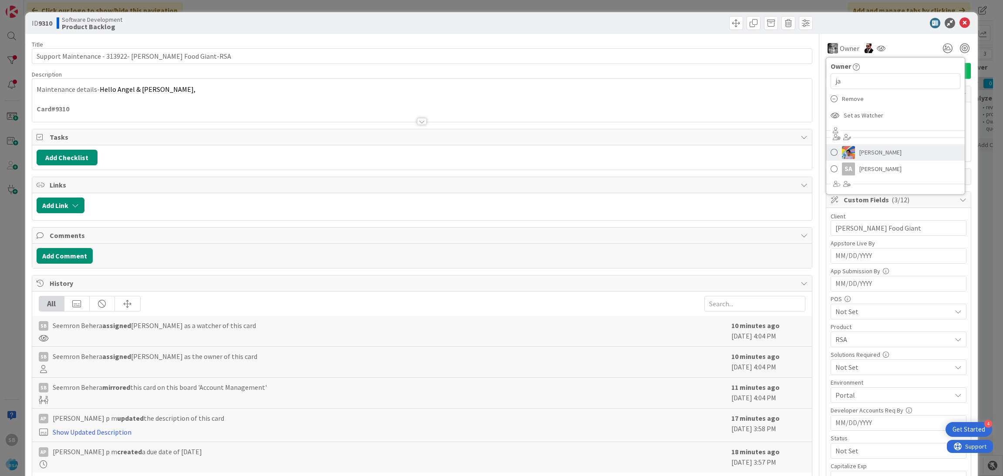
click at [868, 147] on span "[PERSON_NAME]" at bounding box center [880, 152] width 42 height 13
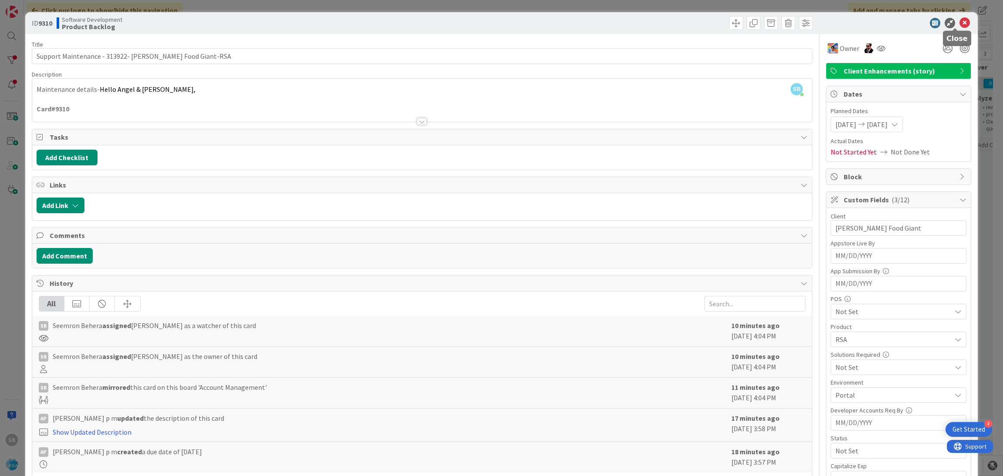
click at [959, 26] on icon at bounding box center [964, 23] width 10 height 10
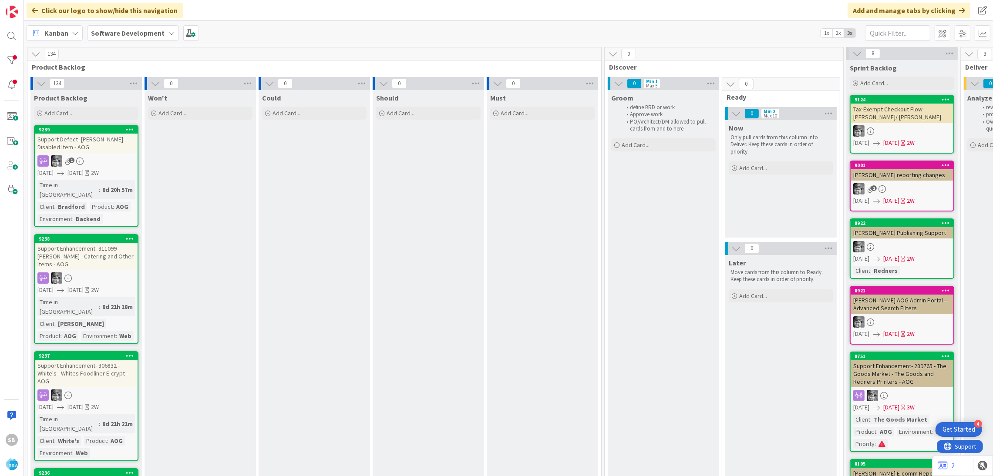
click at [23, 31] on div "SB" at bounding box center [12, 238] width 24 height 476
click at [13, 35] on div at bounding box center [11, 35] width 17 height 17
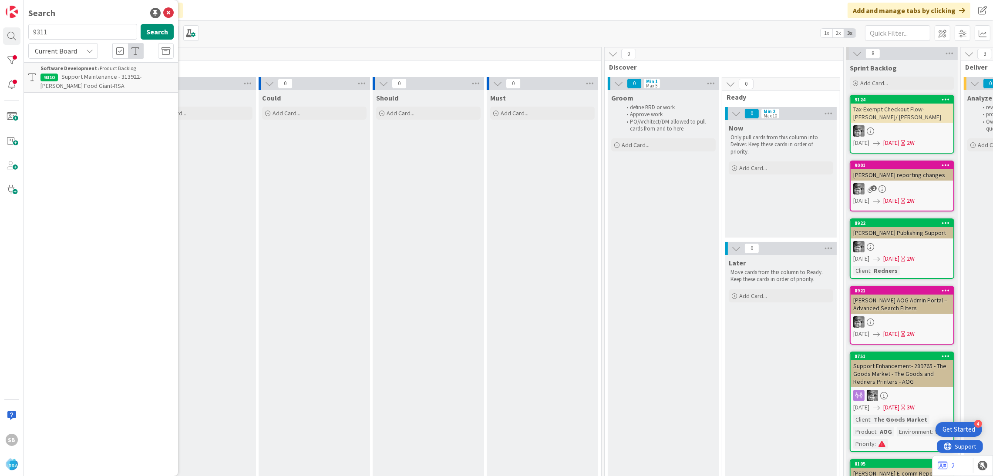
type input "9311"
click at [79, 71] on div "No results found." at bounding box center [100, 66] width 145 height 9
click at [74, 61] on div "9311 Search Current Board No results found." at bounding box center [100, 47] width 145 height 47
click at [53, 54] on span "Current Board" at bounding box center [56, 51] width 42 height 9
click at [69, 98] on div "Current Board All Boards" at bounding box center [78, 79] width 100 height 39
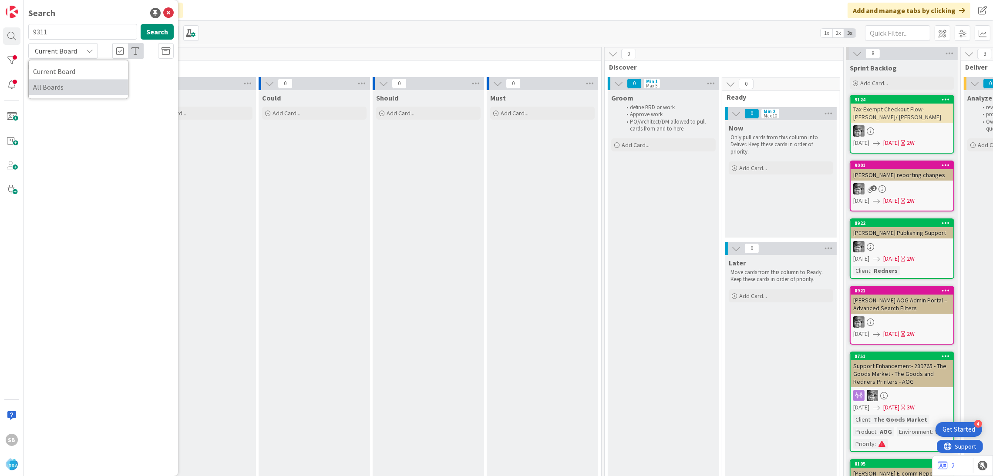
click at [52, 84] on span "All Boards" at bounding box center [78, 87] width 91 height 13
click at [101, 74] on span "Support Maintenance - 313960- SOSM-RSA" at bounding box center [115, 77] width 109 height 8
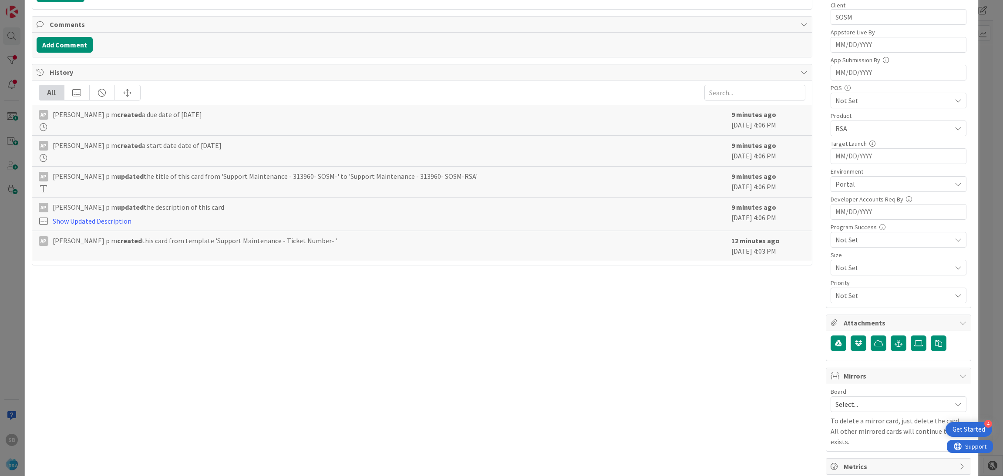
click at [835, 408] on span "Select..." at bounding box center [890, 404] width 111 height 12
click at [852, 457] on span "Software Development" at bounding box center [904, 460] width 115 height 13
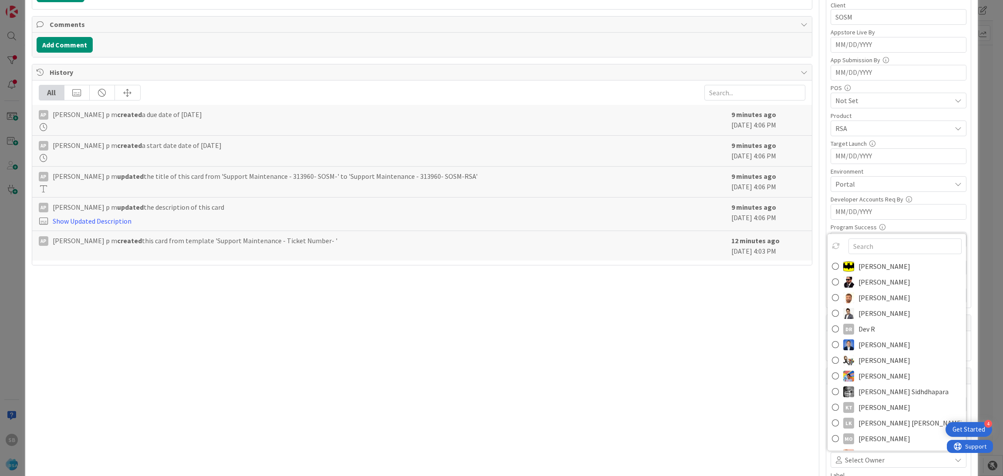
scroll to position [225, 0]
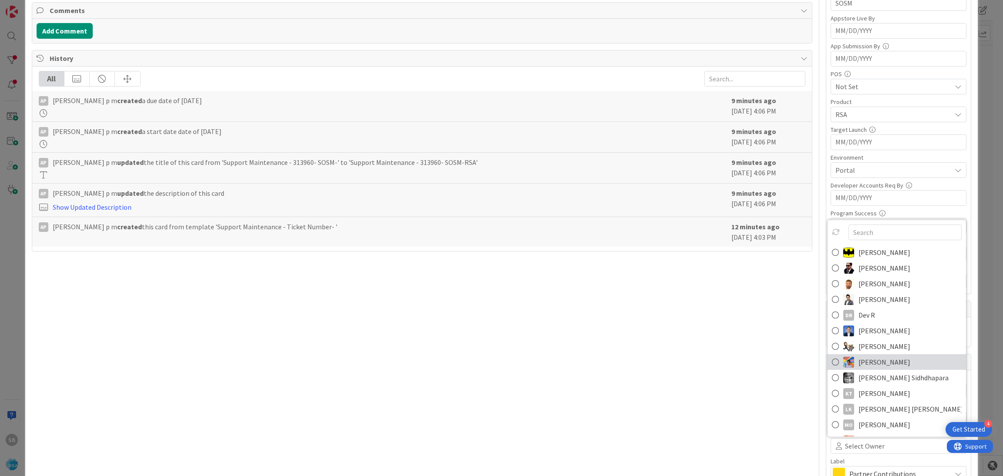
click at [862, 364] on span "[PERSON_NAME]" at bounding box center [884, 362] width 52 height 13
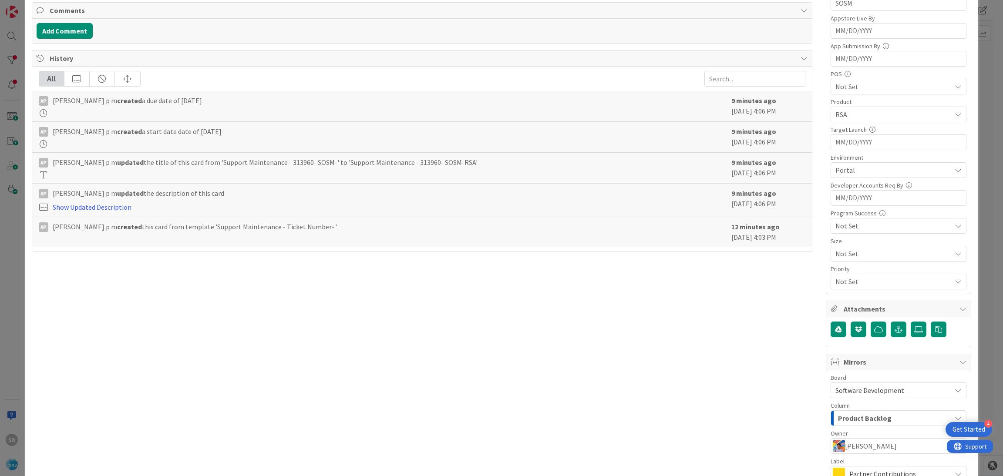
scroll to position [323, 0]
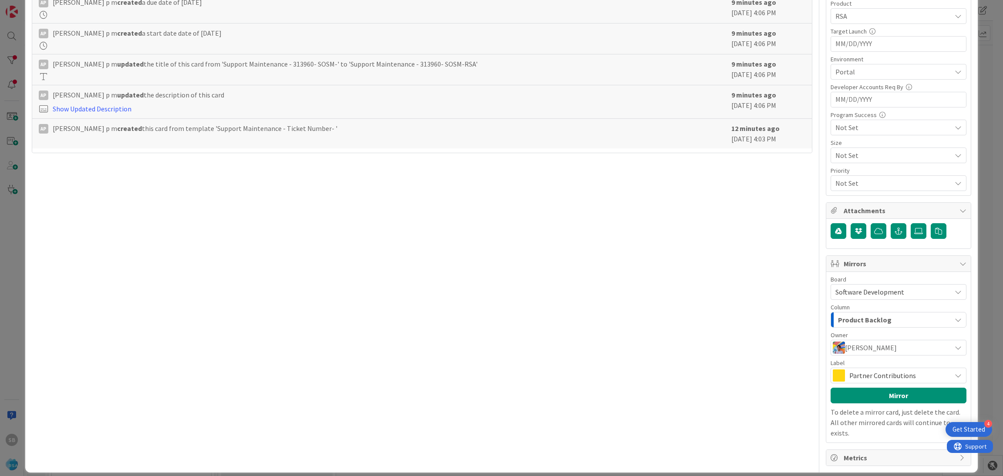
click at [899, 380] on span "Partner Contributions" at bounding box center [897, 376] width 97 height 12
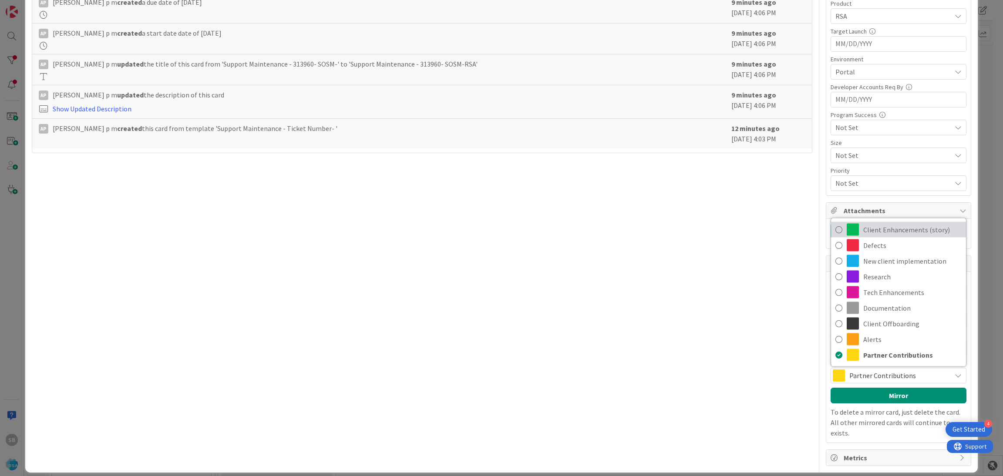
click at [863, 232] on span "Client Enhancements (story)" at bounding box center [912, 229] width 98 height 13
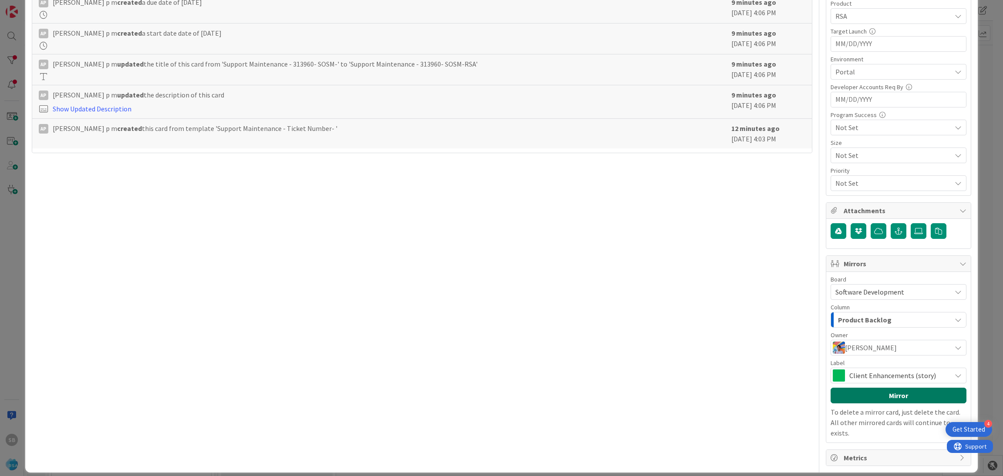
click at [867, 390] on button "Mirror" at bounding box center [898, 396] width 136 height 16
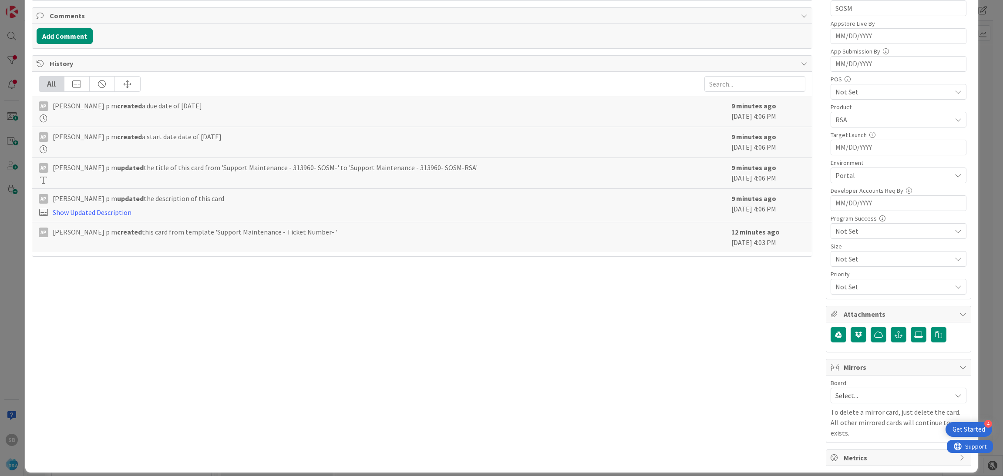
scroll to position [275, 0]
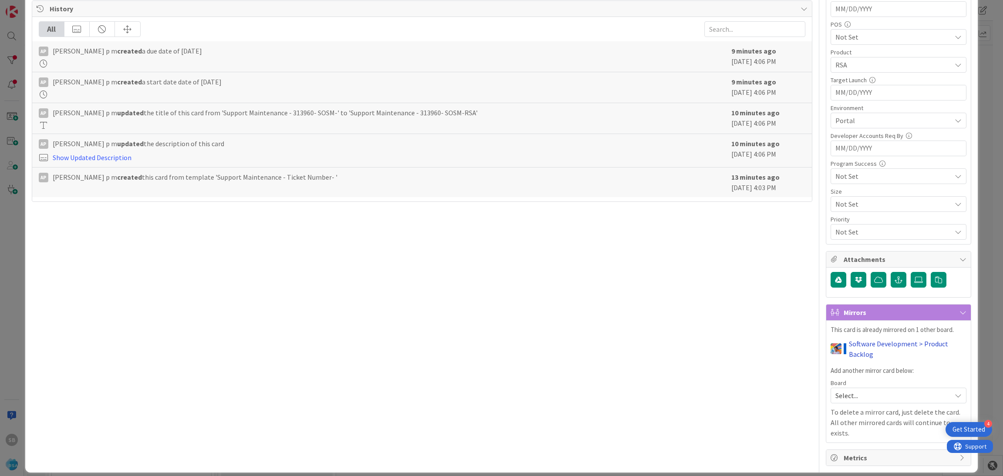
click at [854, 356] on link "Software Development > Product Backlog" at bounding box center [908, 349] width 118 height 21
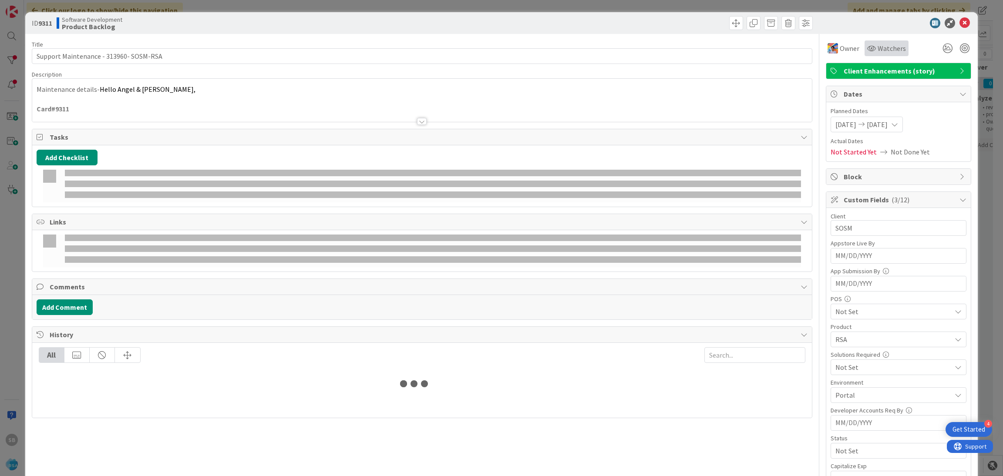
click at [877, 53] on span "Watchers" at bounding box center [891, 48] width 28 height 10
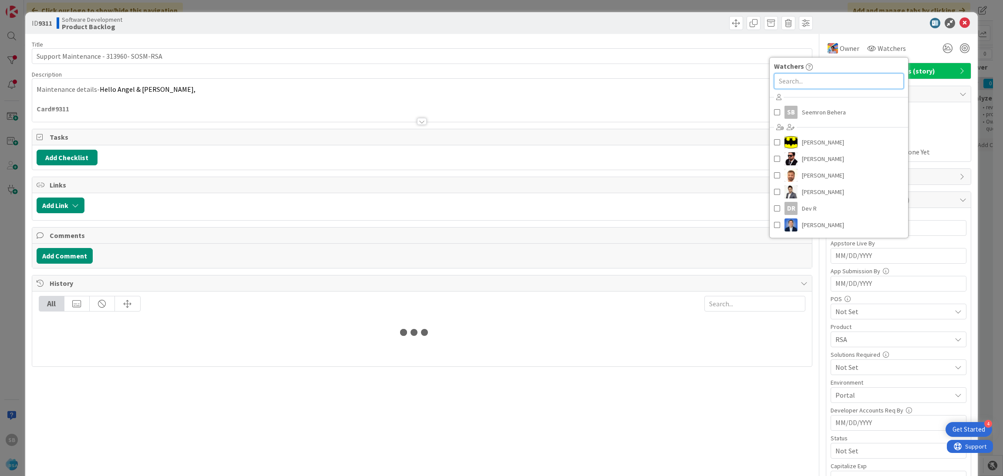
click at [837, 81] on input "text" at bounding box center [839, 81] width 130 height 16
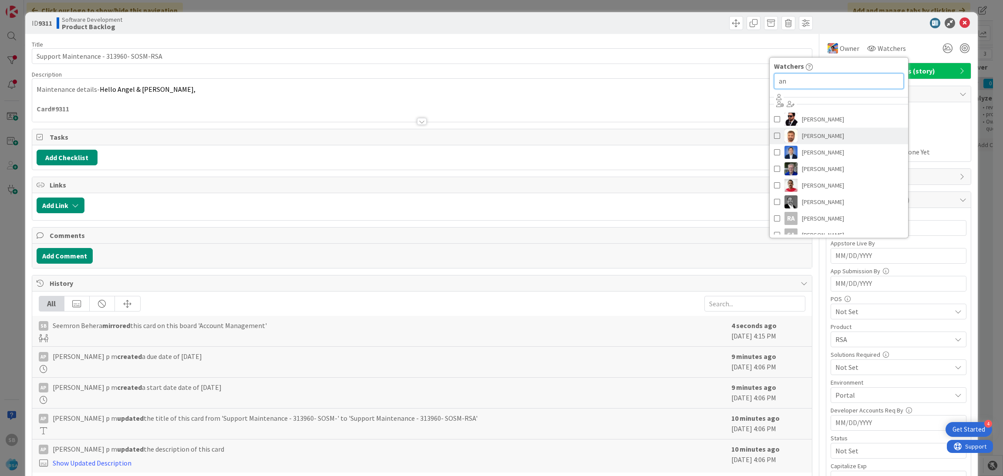
type input "an"
click at [822, 128] on link "[PERSON_NAME]" at bounding box center [839, 136] width 138 height 17
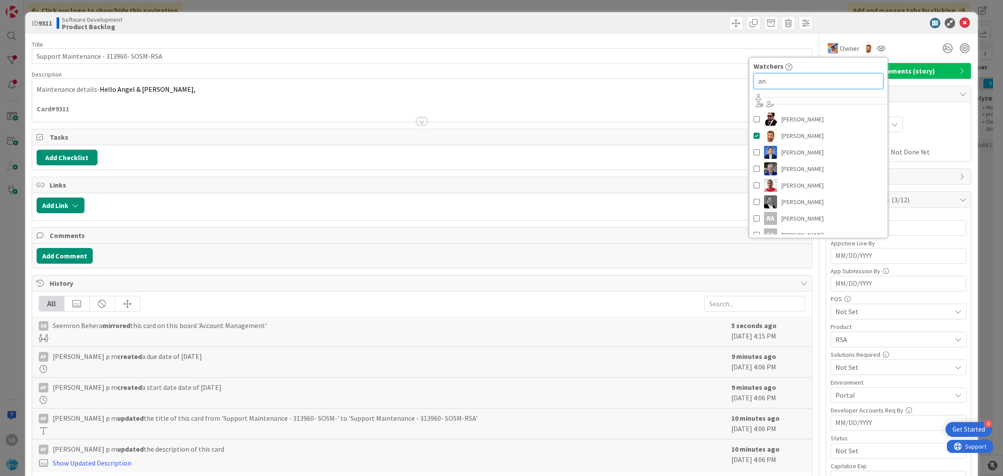
click at [790, 81] on input "an" at bounding box center [818, 81] width 130 height 16
click at [874, 50] on div at bounding box center [881, 48] width 14 height 16
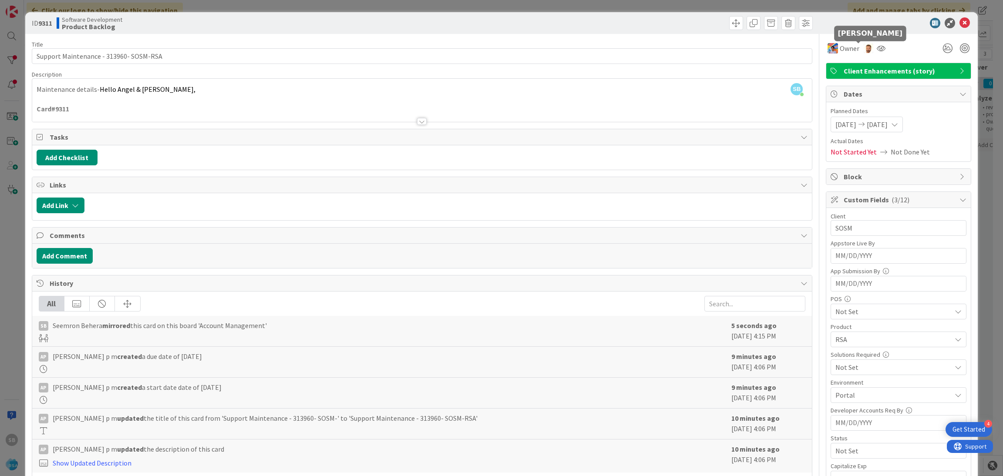
click at [864, 50] on img at bounding box center [869, 49] width 10 height 10
click at [821, 65] on link "Remove" at bounding box center [838, 65] width 69 height 14
click at [867, 47] on icon at bounding box center [871, 48] width 9 height 7
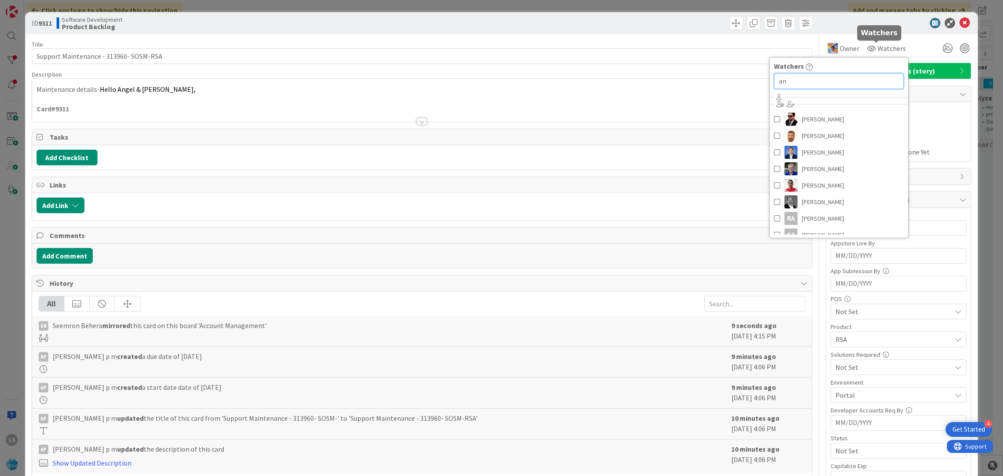
click at [826, 81] on input "an" at bounding box center [839, 81] width 130 height 16
click at [810, 118] on span "[PERSON_NAME]" at bounding box center [823, 119] width 42 height 13
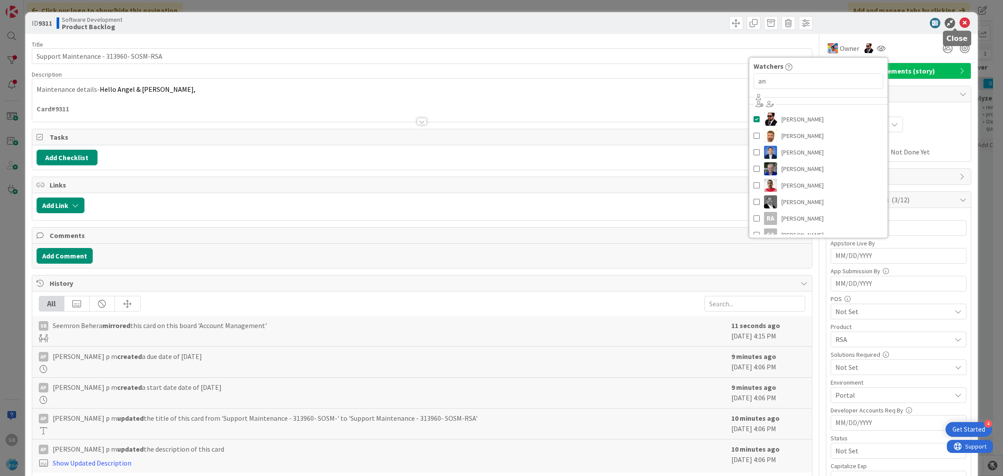
click at [959, 24] on icon at bounding box center [964, 23] width 10 height 10
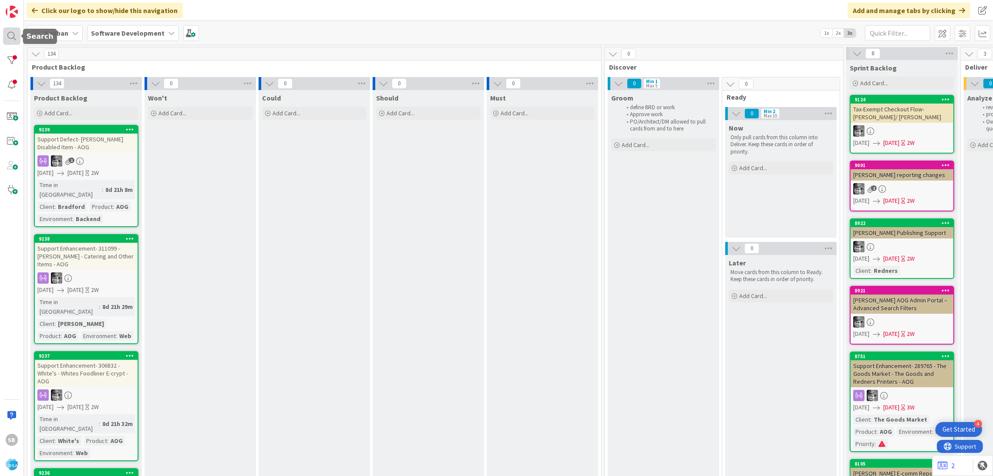
click at [8, 37] on div at bounding box center [11, 35] width 17 height 17
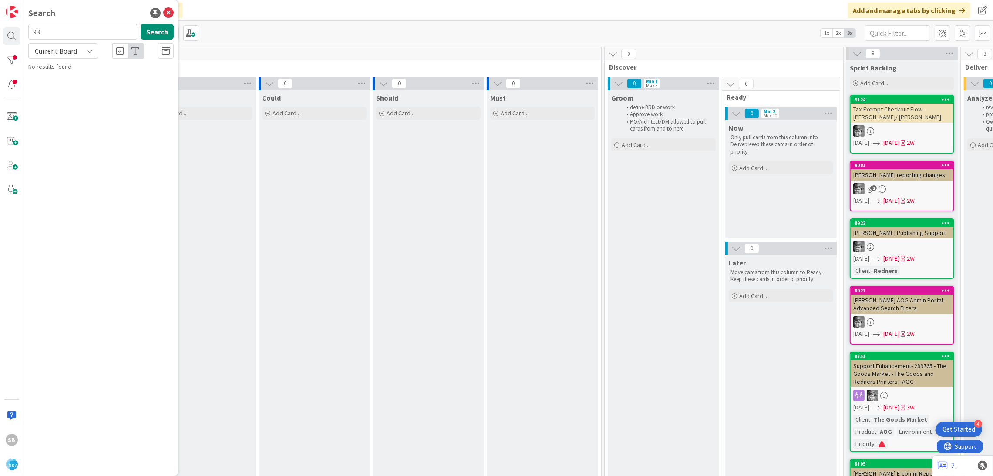
type input "9"
type input "9312"
click at [91, 52] on icon at bounding box center [89, 50] width 7 height 7
click at [67, 92] on span "All Boards" at bounding box center [78, 87] width 91 height 13
click at [96, 73] on span "Support Maintenance - 313925- HGG- RSA" at bounding box center [114, 77] width 106 height 8
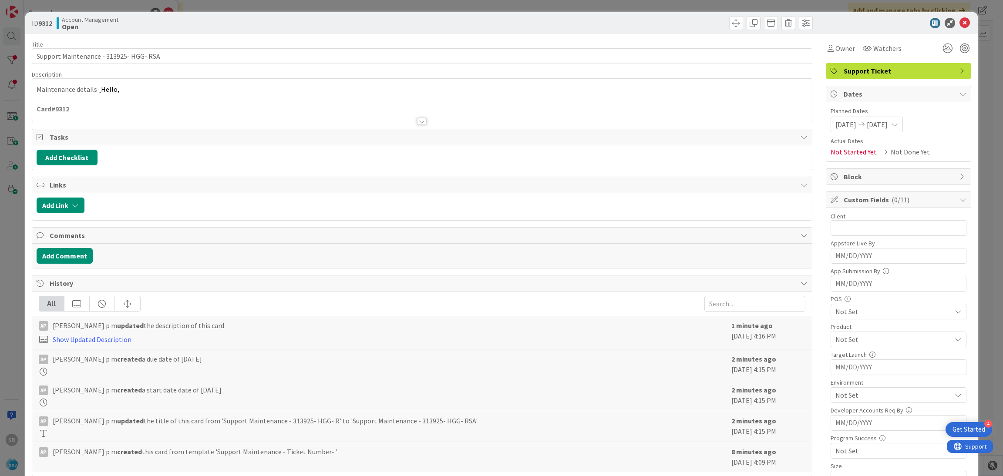
scroll to position [220, 0]
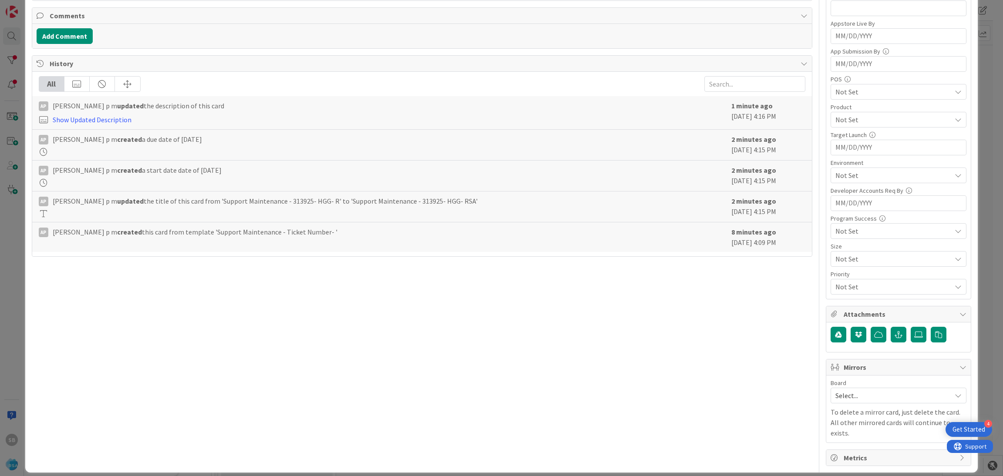
click at [869, 397] on span "Select..." at bounding box center [890, 396] width 111 height 12
click at [855, 442] on hr at bounding box center [898, 442] width 135 height 0
click at [847, 450] on span "Software Development" at bounding box center [904, 452] width 115 height 13
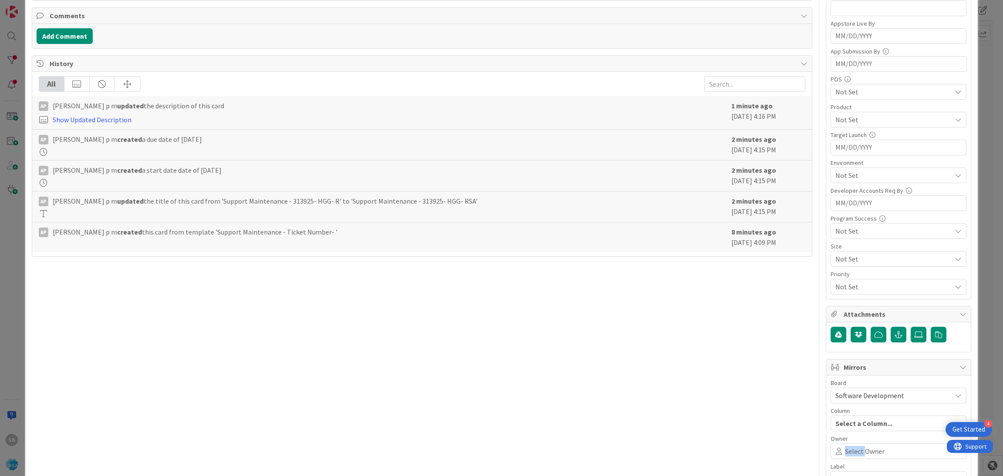
click at [847, 450] on span "Select Owner" at bounding box center [865, 451] width 40 height 10
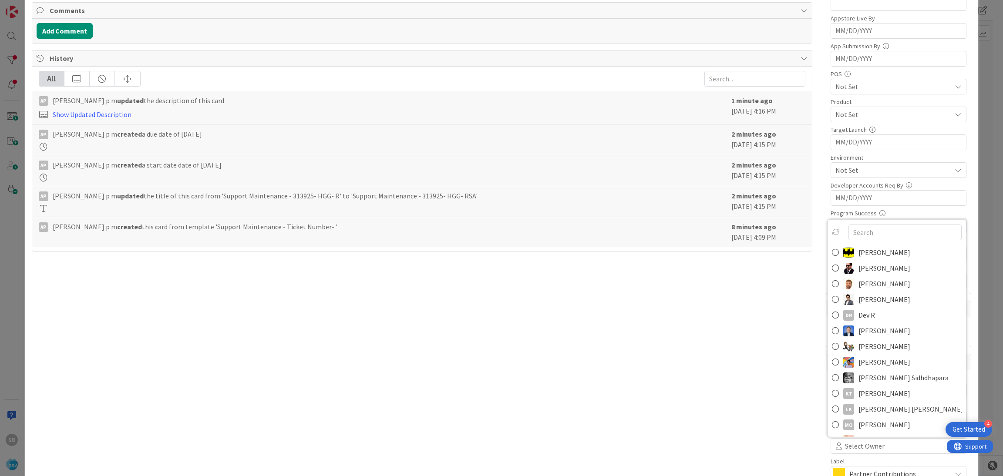
scroll to position [323, 0]
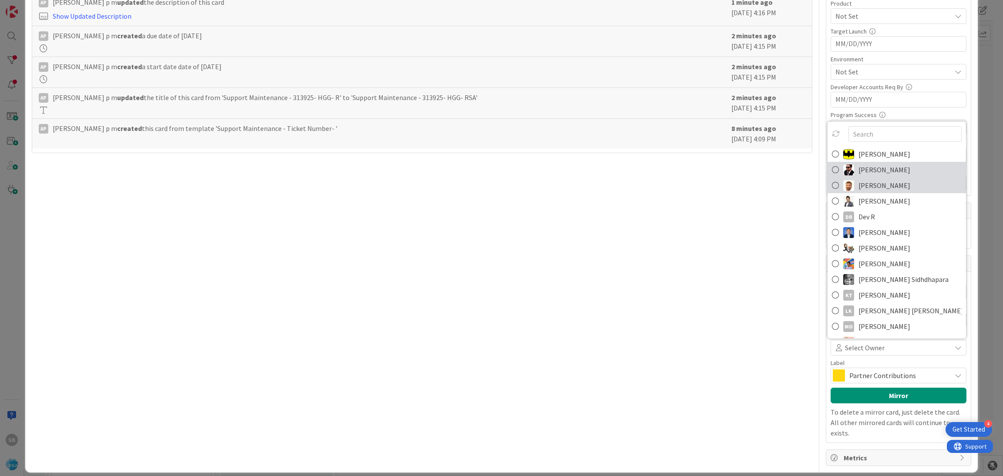
click at [842, 178] on link "[PERSON_NAME]" at bounding box center [896, 186] width 138 height 16
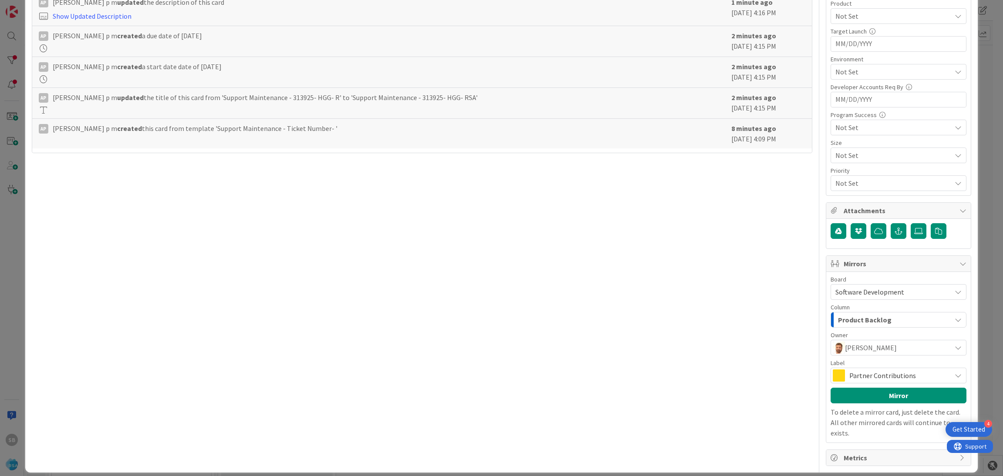
click at [849, 377] on span "Partner Contributions" at bounding box center [897, 376] width 97 height 12
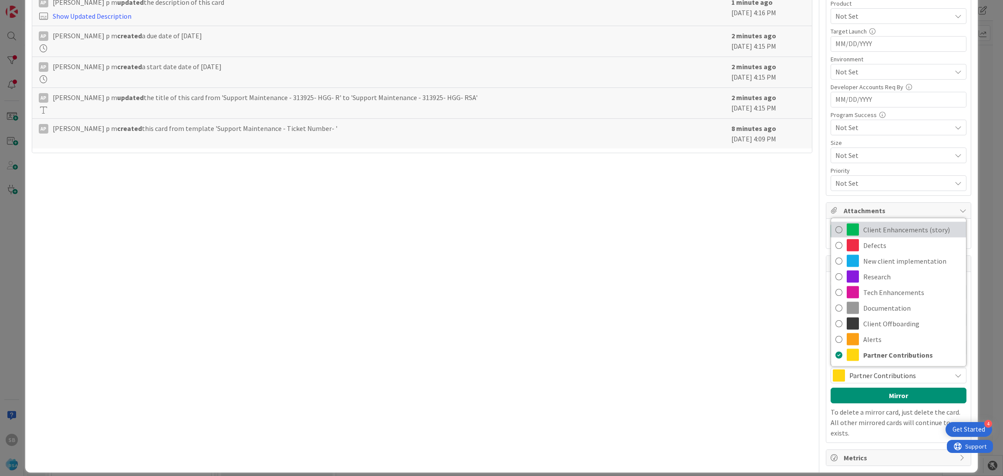
click at [863, 225] on span "Client Enhancements (story)" at bounding box center [912, 229] width 98 height 13
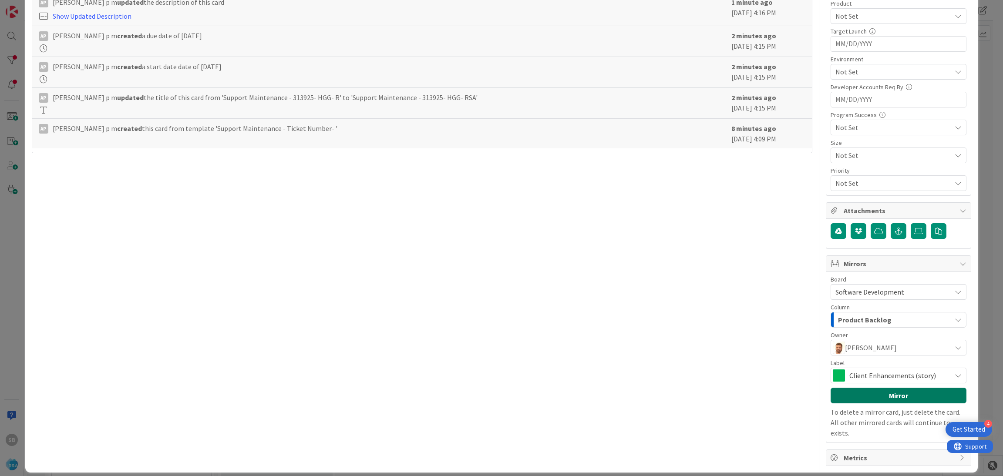
click at [874, 394] on button "Mirror" at bounding box center [898, 396] width 136 height 16
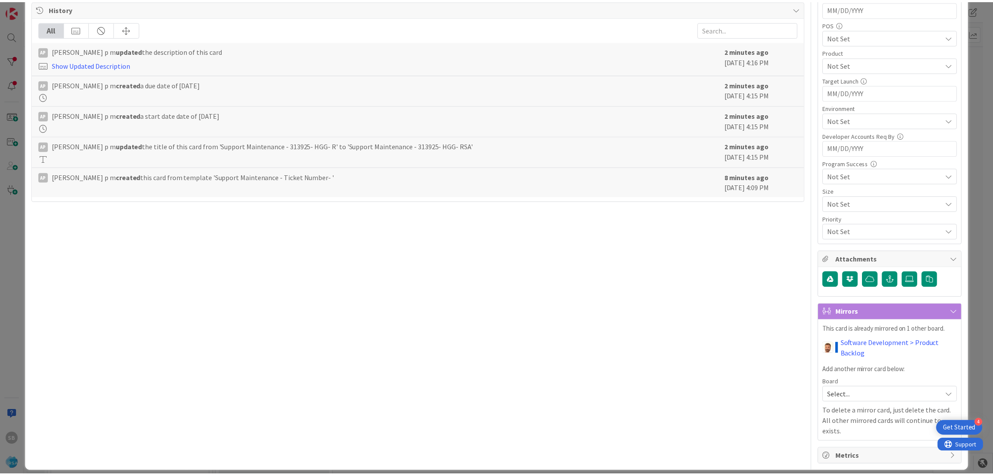
scroll to position [0, 0]
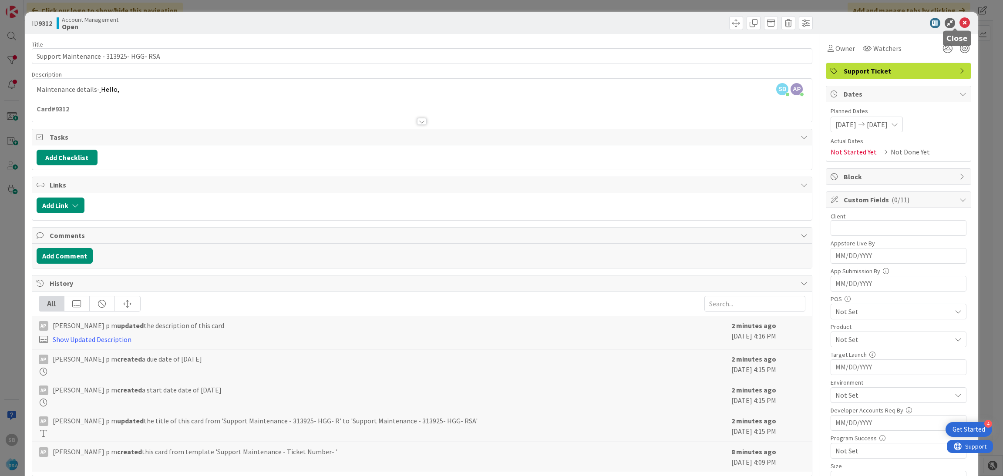
click at [959, 23] on icon at bounding box center [964, 23] width 10 height 10
